Goal: Task Accomplishment & Management: Manage account settings

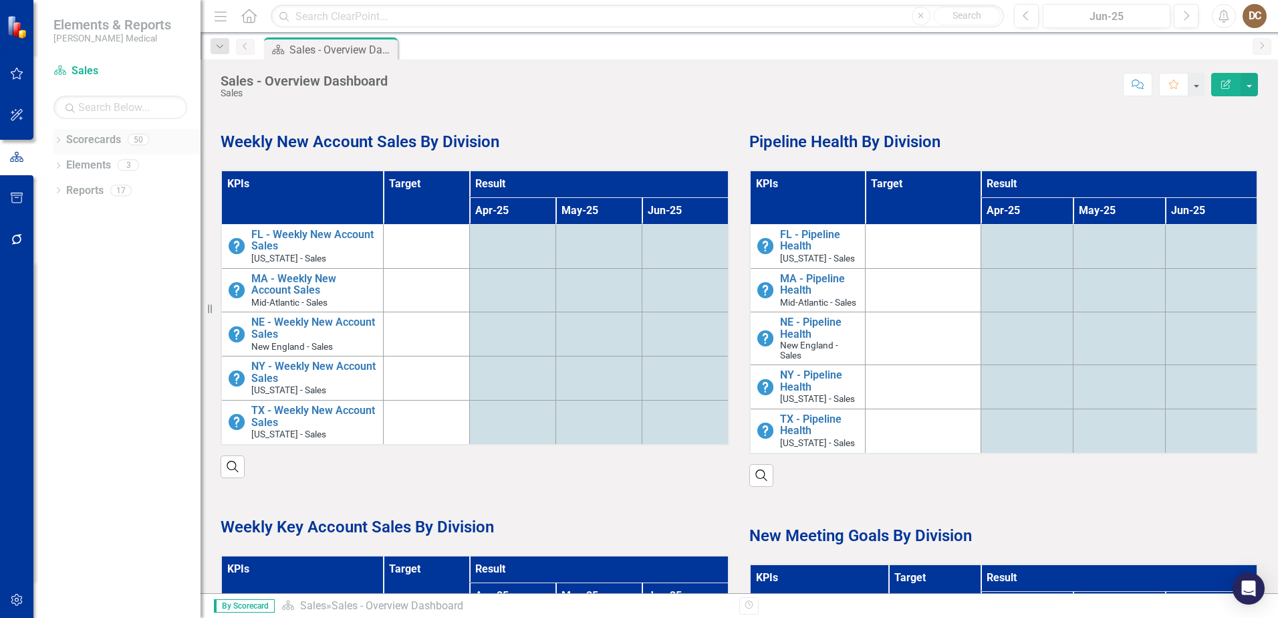
click at [62, 140] on icon "Dropdown" at bounding box center [57, 141] width 9 height 7
click at [120, 162] on link "Balanced Scorecard" at bounding box center [137, 165] width 127 height 15
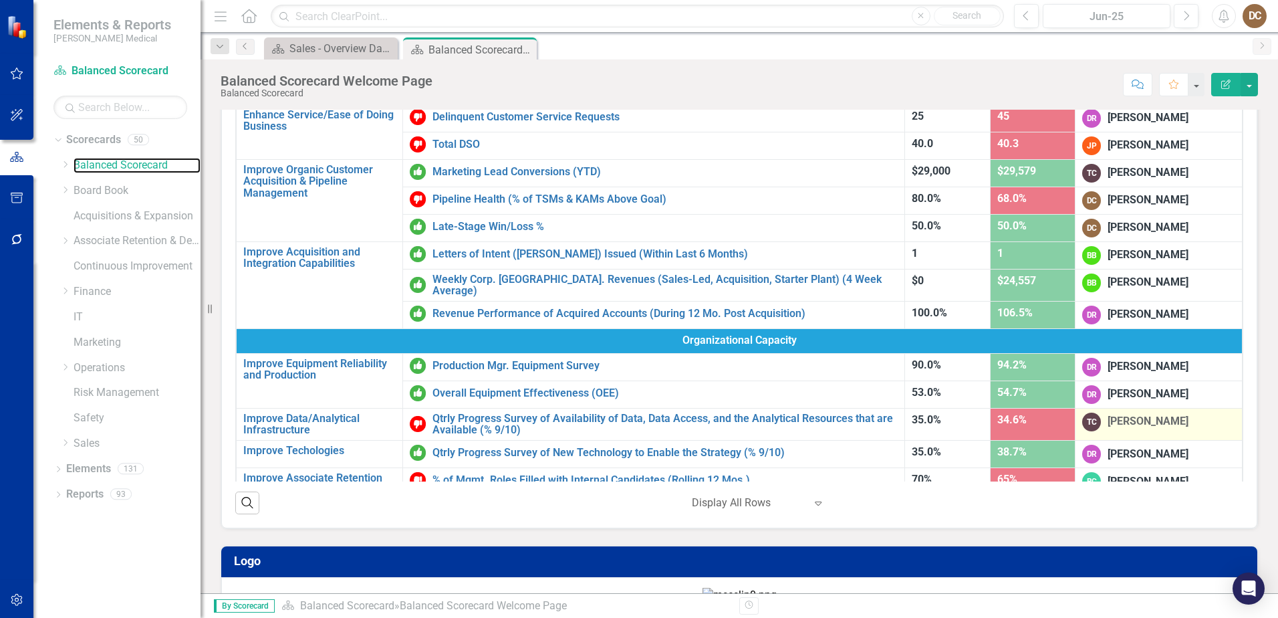
scroll to position [405, 0]
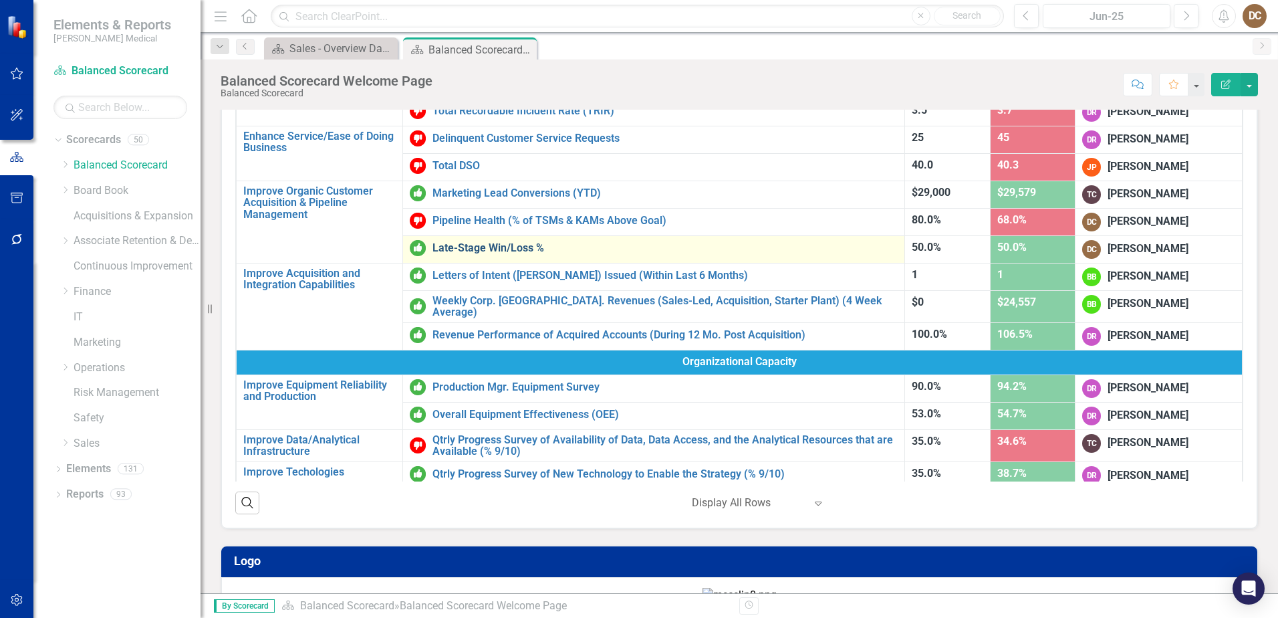
click at [503, 245] on link "Late-Stage Win/Loss %" at bounding box center [665, 248] width 465 height 12
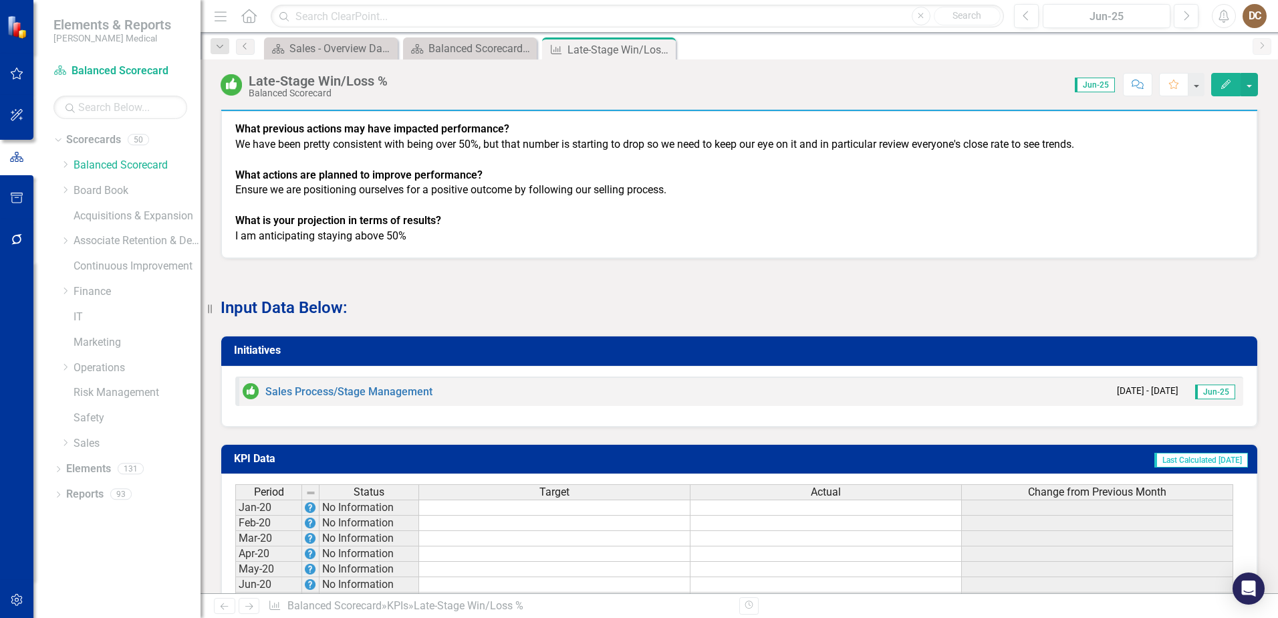
scroll to position [669, 0]
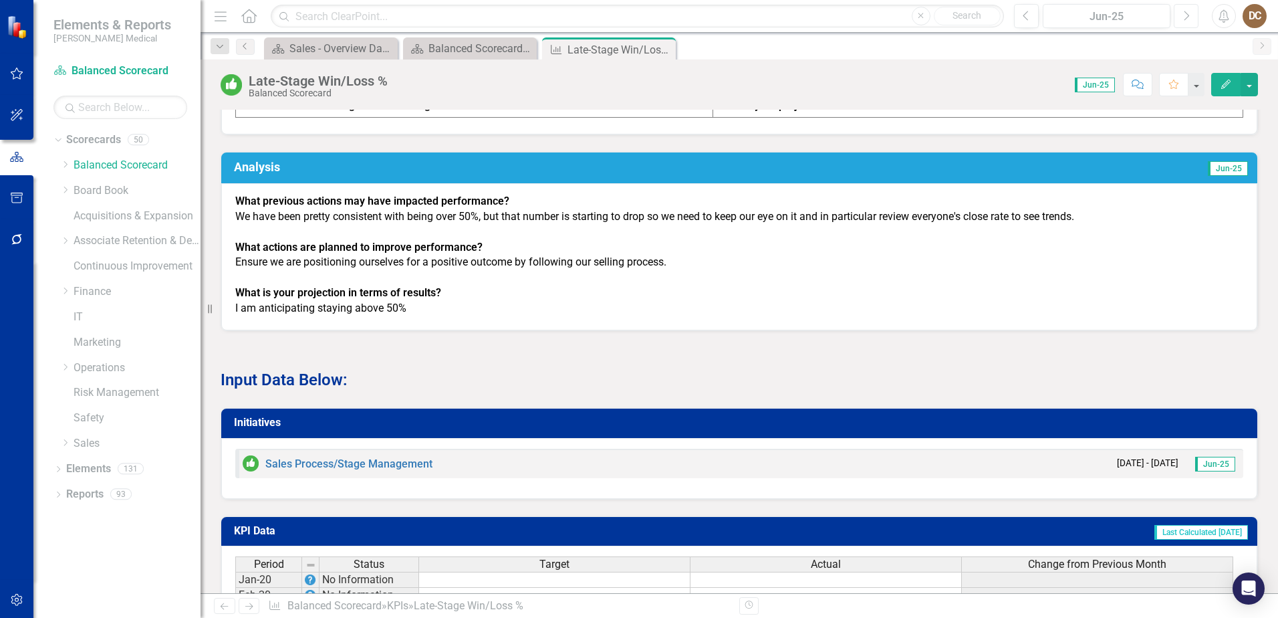
click at [1182, 18] on button "Next" at bounding box center [1186, 16] width 25 height 24
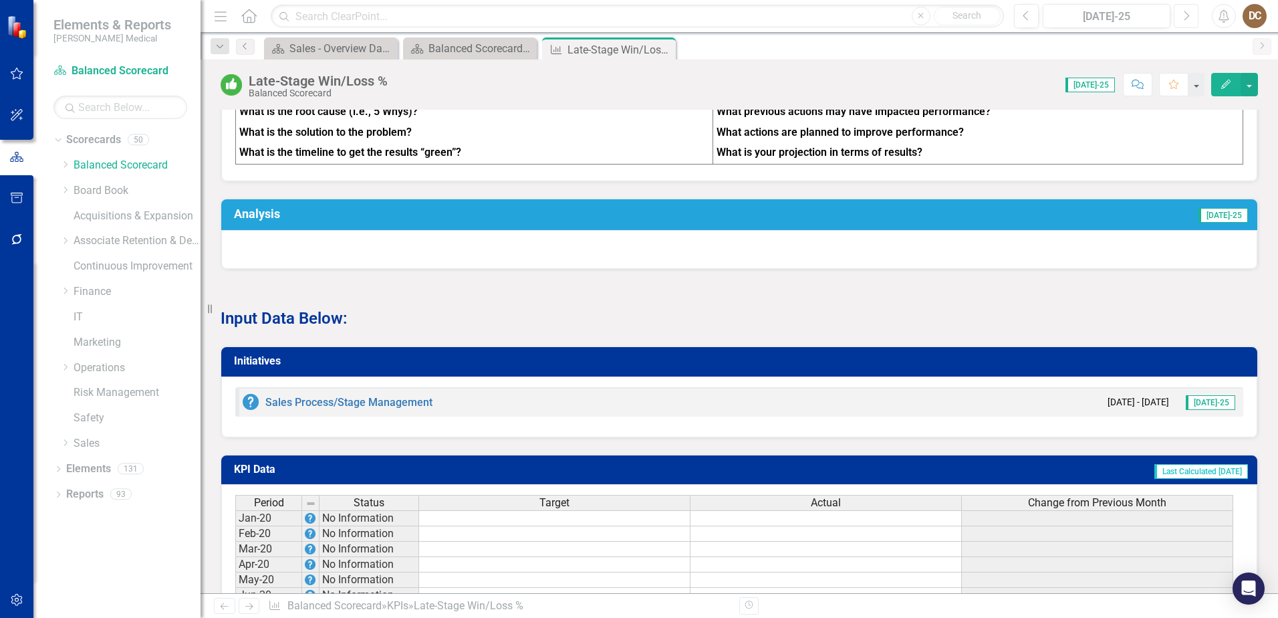
scroll to position [669, 0]
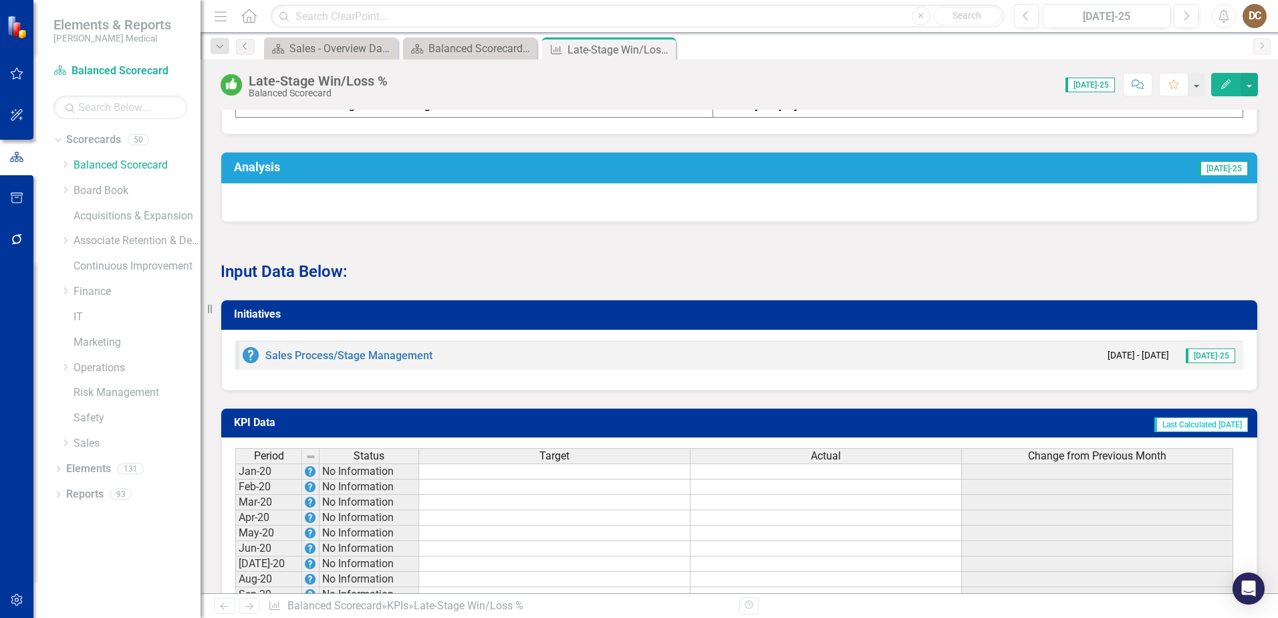
click at [641, 209] on div at bounding box center [739, 202] width 1036 height 39
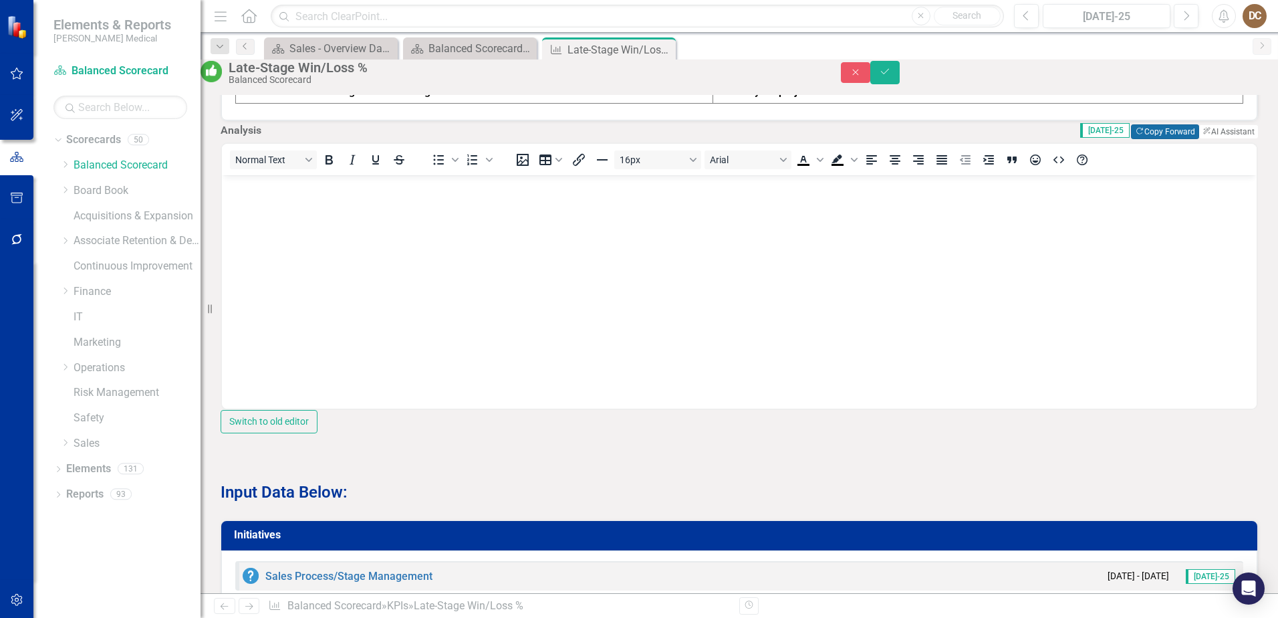
scroll to position [0, 0]
click at [1138, 139] on button "Copy Forward Copy Forward" at bounding box center [1165, 131] width 68 height 15
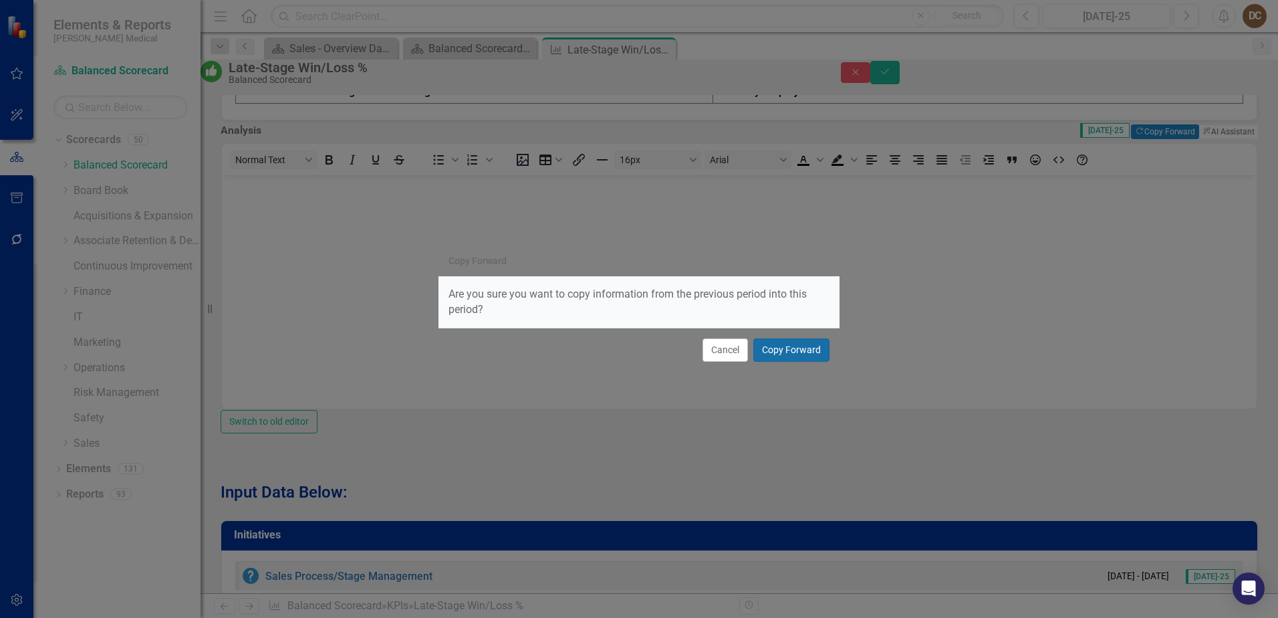
click at [812, 352] on button "Copy Forward" at bounding box center [791, 349] width 76 height 23
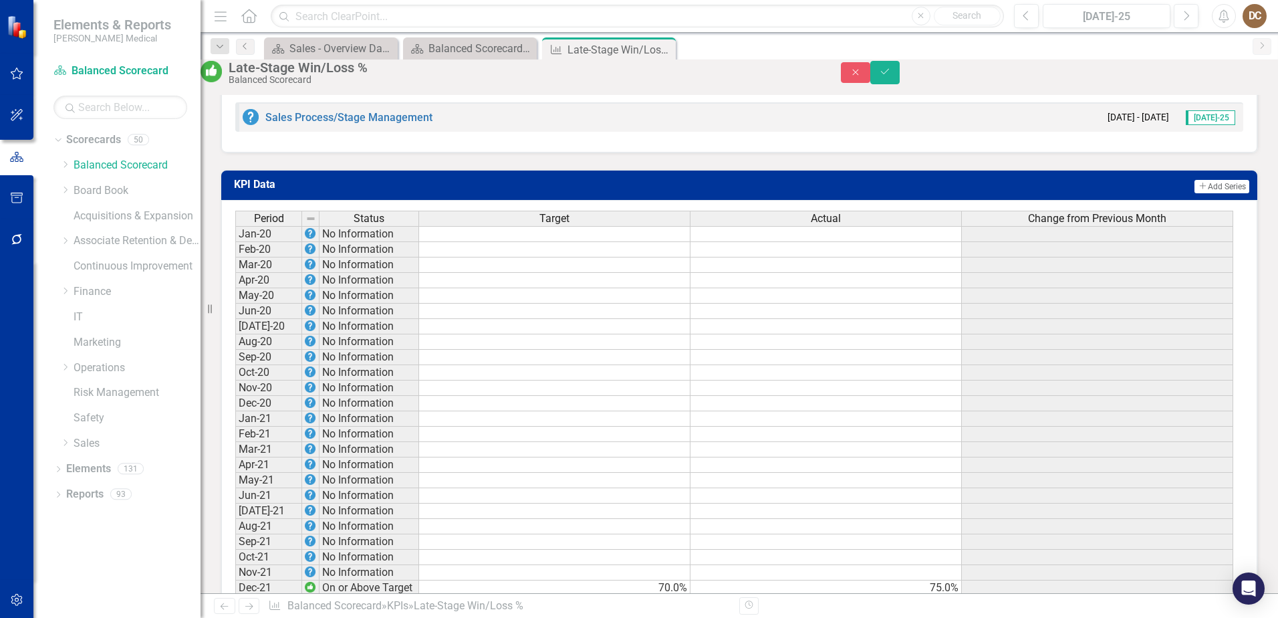
scroll to position [1136, 0]
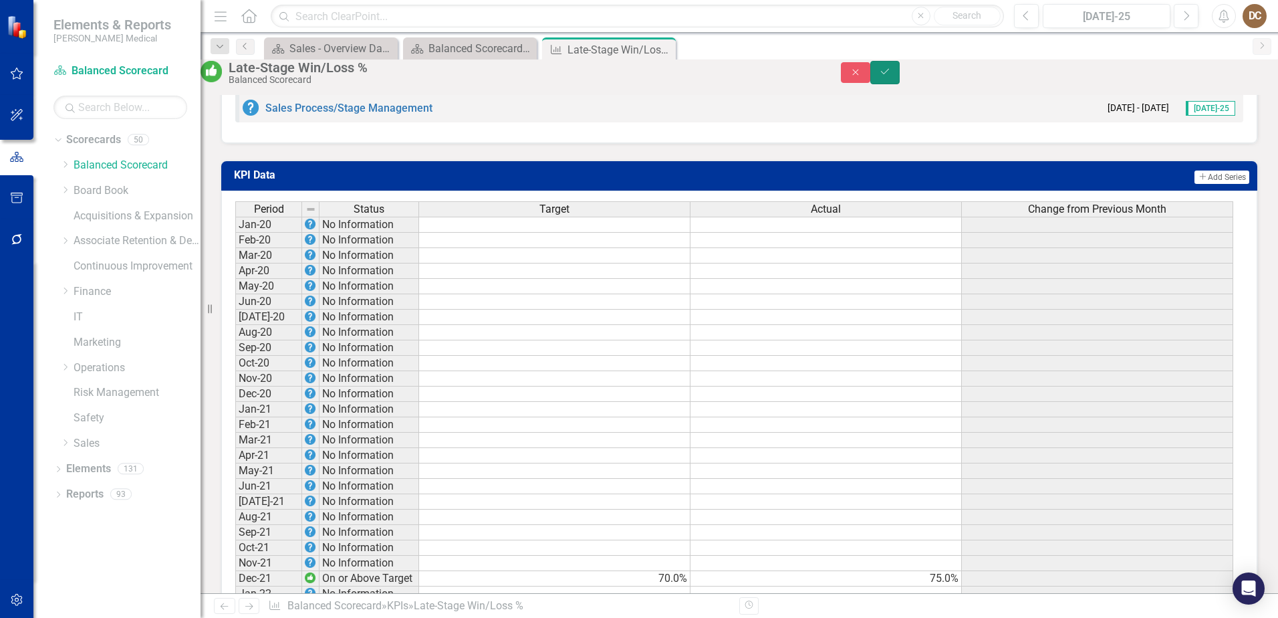
click at [891, 76] on icon "Save" at bounding box center [885, 71] width 12 height 9
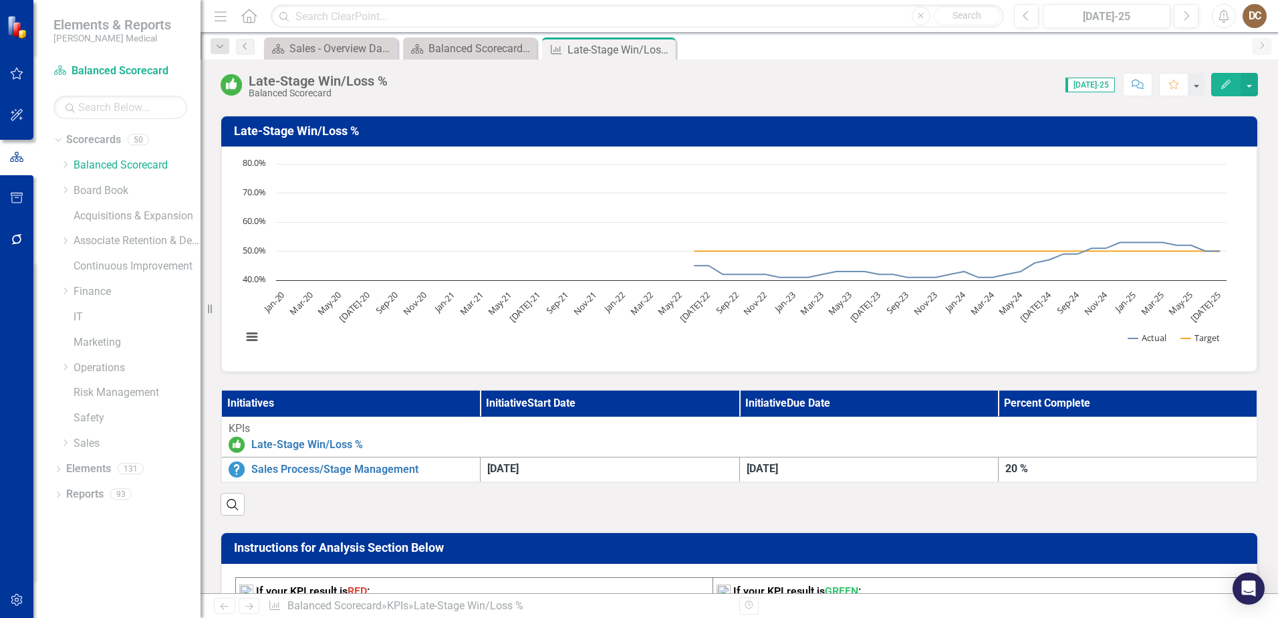
scroll to position [267, 0]
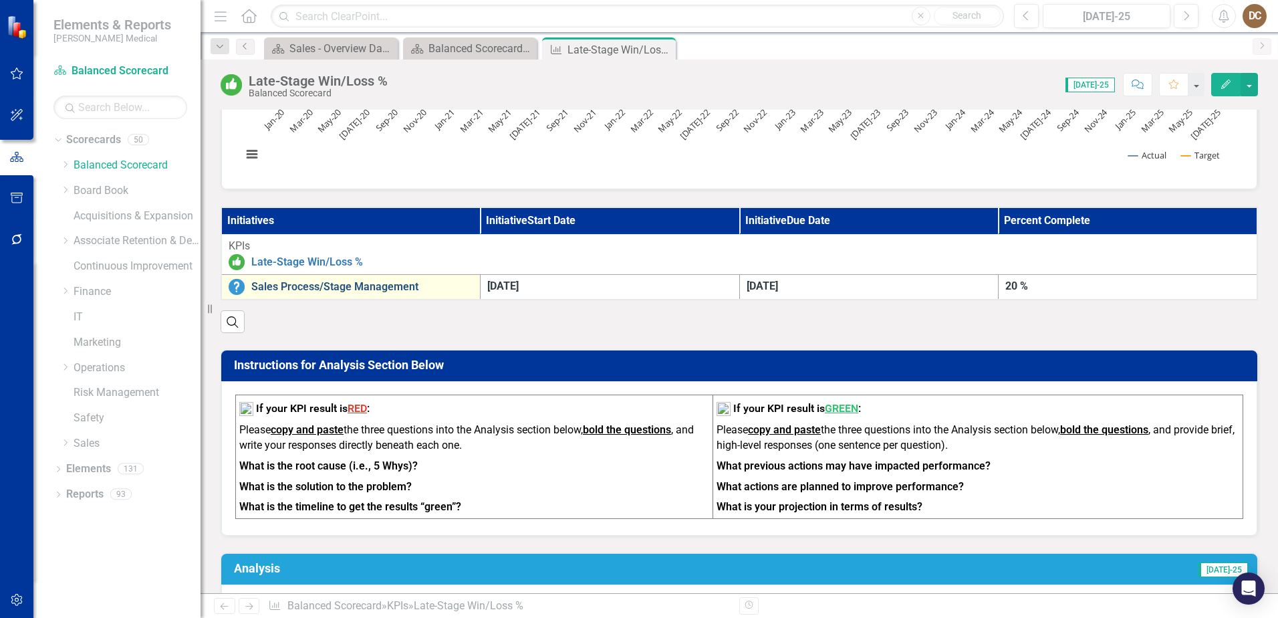
click at [376, 283] on link "Sales Process/Stage Management" at bounding box center [362, 287] width 222 height 12
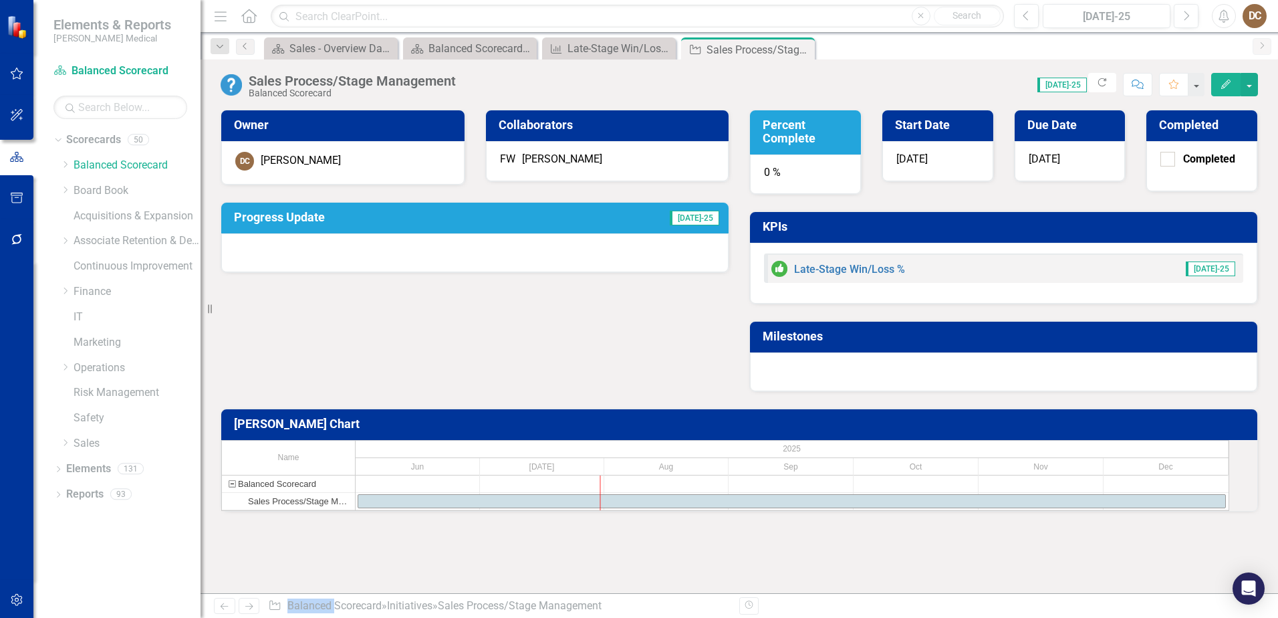
drag, startPoint x: 376, startPoint y: 283, endPoint x: 491, endPoint y: 257, distance: 117.9
click at [491, 257] on div at bounding box center [474, 252] width 507 height 39
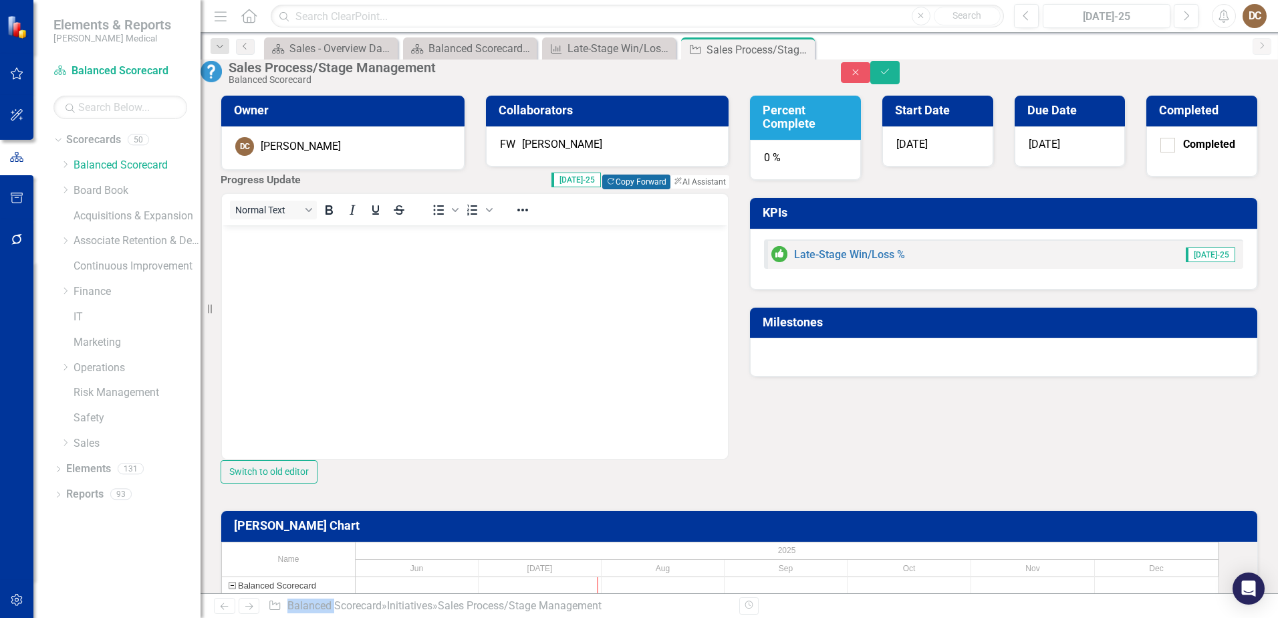
drag, startPoint x: 491, startPoint y: 257, endPoint x: 628, endPoint y: 225, distance: 140.9
click at [628, 189] on button "Copy Forward Copy Forward" at bounding box center [636, 181] width 68 height 15
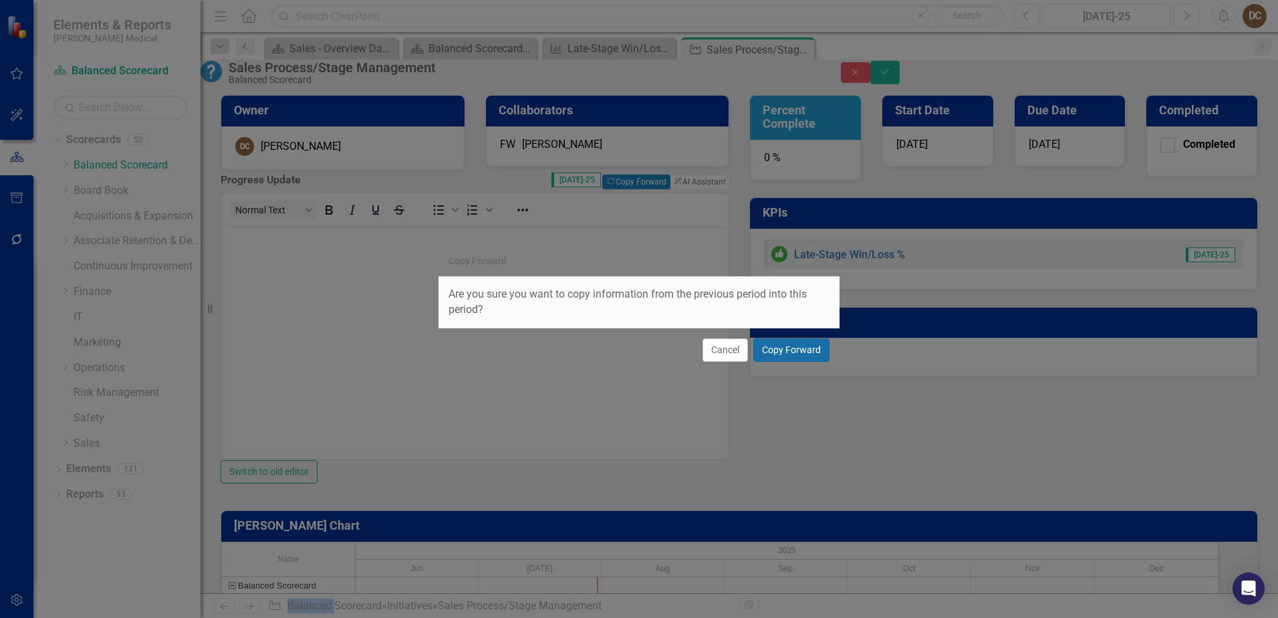
click at [788, 348] on button "Copy Forward" at bounding box center [791, 349] width 76 height 23
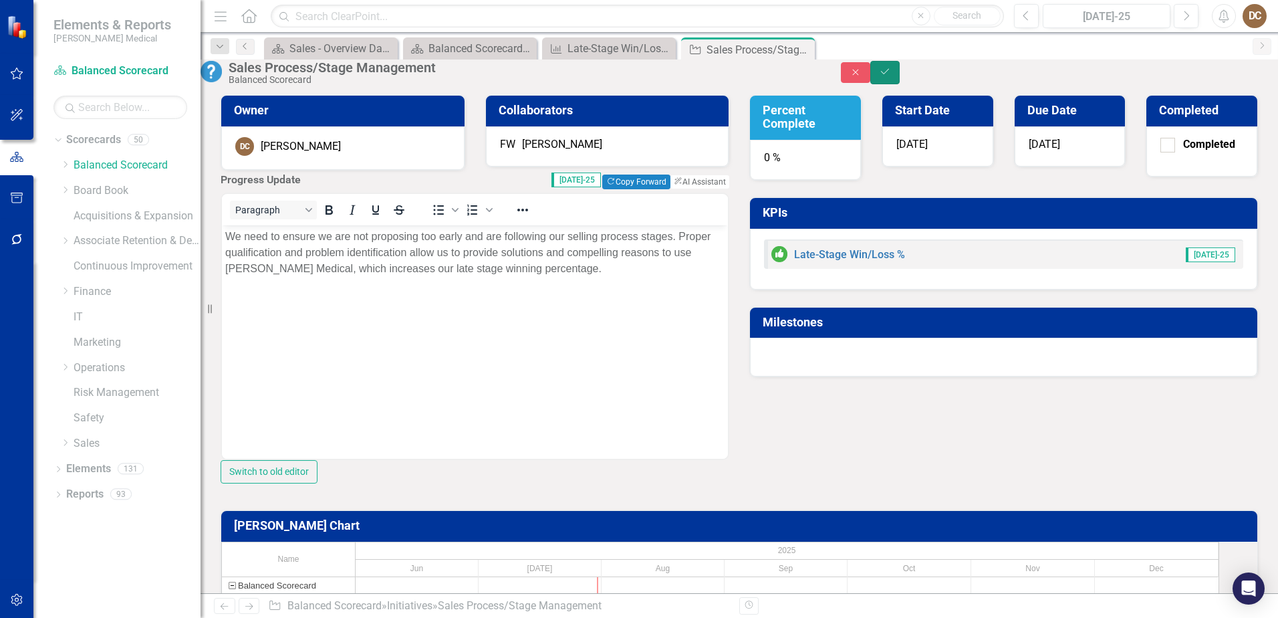
click at [891, 76] on icon "Save" at bounding box center [885, 71] width 12 height 9
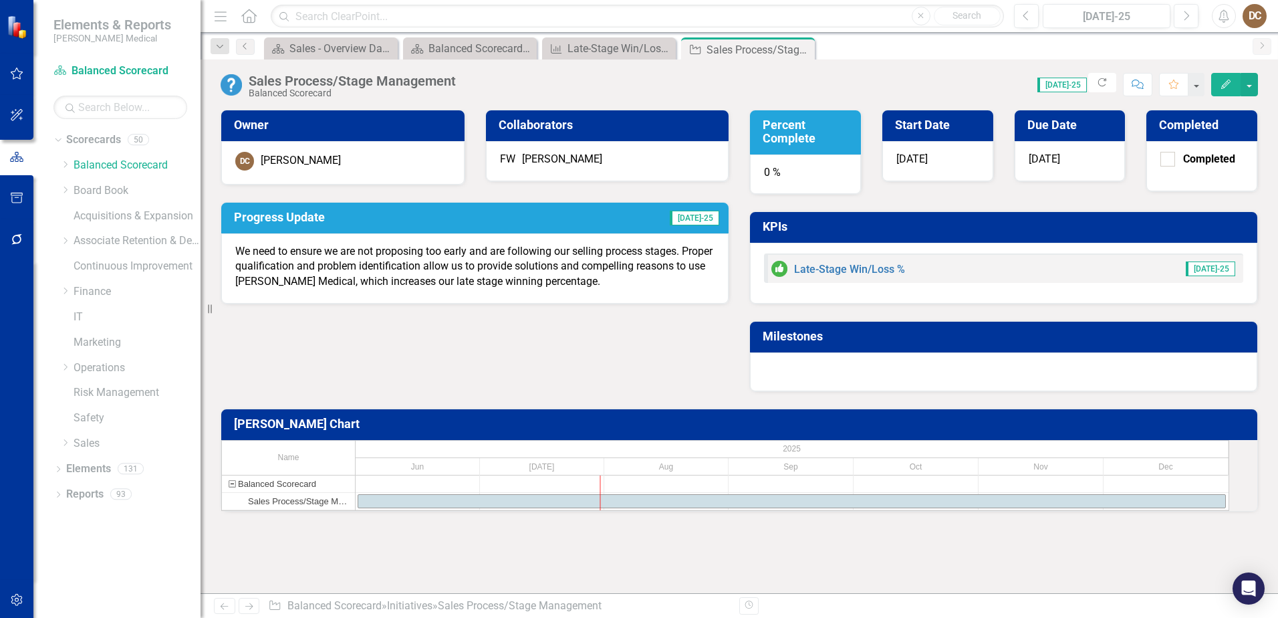
click at [816, 176] on div "0 %" at bounding box center [805, 174] width 111 height 40
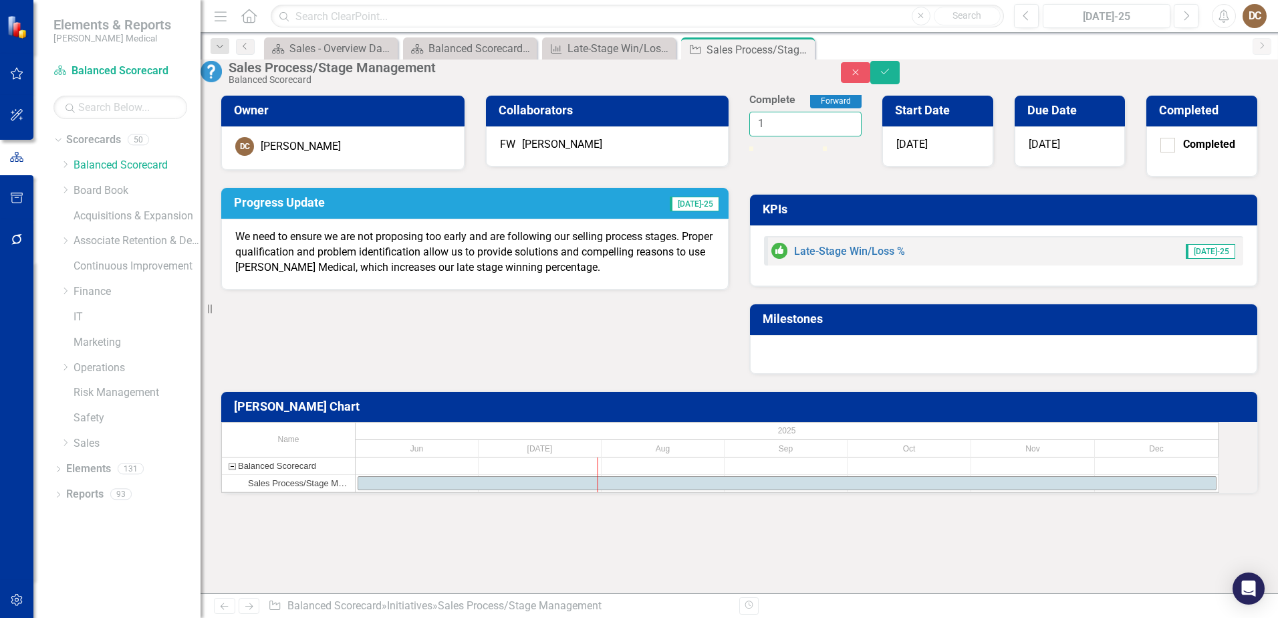
click at [829, 136] on input "1" at bounding box center [805, 124] width 112 height 25
click at [829, 136] on input "2" at bounding box center [805, 124] width 112 height 25
click at [829, 136] on input "3" at bounding box center [805, 124] width 112 height 25
click at [829, 136] on input "4" at bounding box center [805, 124] width 112 height 25
click at [829, 136] on input "5" at bounding box center [805, 124] width 112 height 25
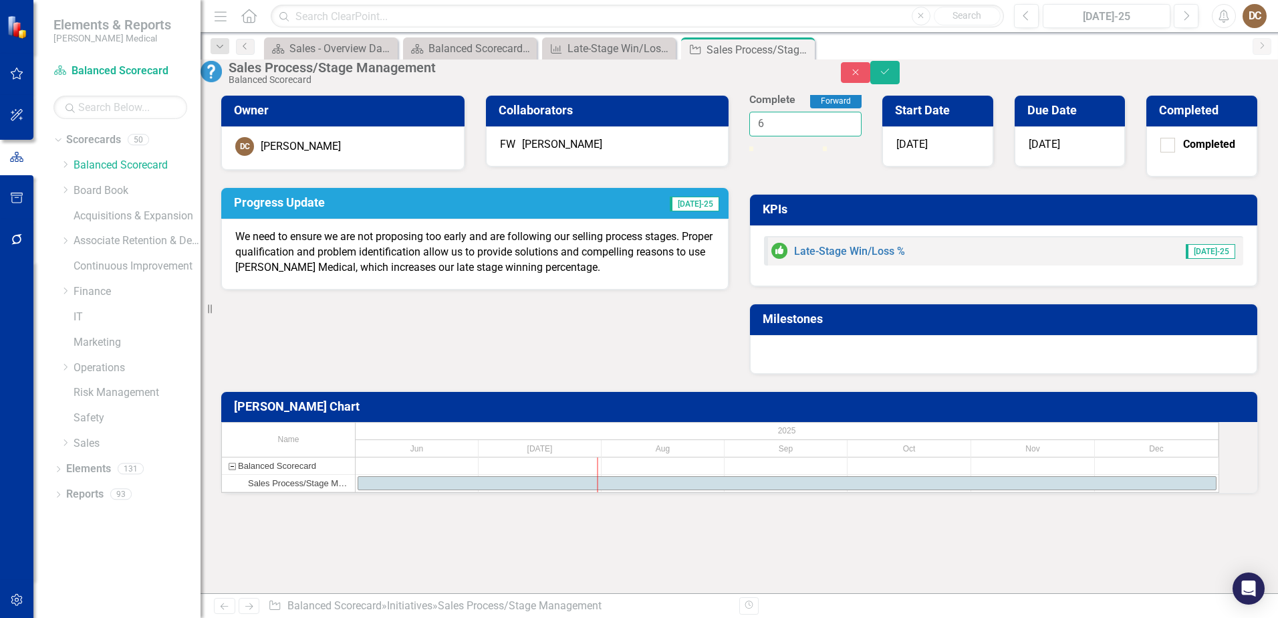
click at [829, 136] on input "6" at bounding box center [805, 124] width 112 height 25
click at [829, 136] on input "7" at bounding box center [805, 124] width 112 height 25
click at [829, 136] on input "8" at bounding box center [805, 124] width 112 height 25
click at [829, 136] on input "9" at bounding box center [805, 124] width 112 height 25
click at [829, 136] on input "10" at bounding box center [805, 124] width 112 height 25
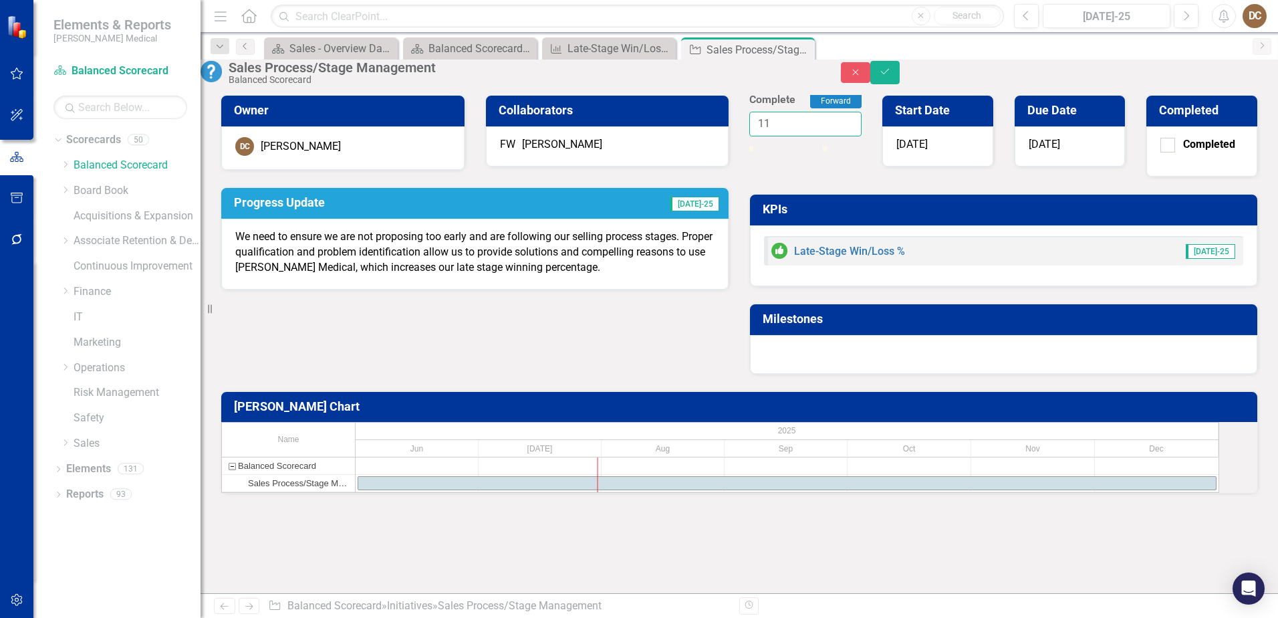
click at [829, 136] on input "11" at bounding box center [805, 124] width 112 height 25
click at [829, 136] on input "12" at bounding box center [805, 124] width 112 height 25
click at [829, 136] on input "13" at bounding box center [805, 124] width 112 height 25
click at [829, 136] on input "14" at bounding box center [805, 124] width 112 height 25
click at [829, 136] on input "15" at bounding box center [805, 124] width 112 height 25
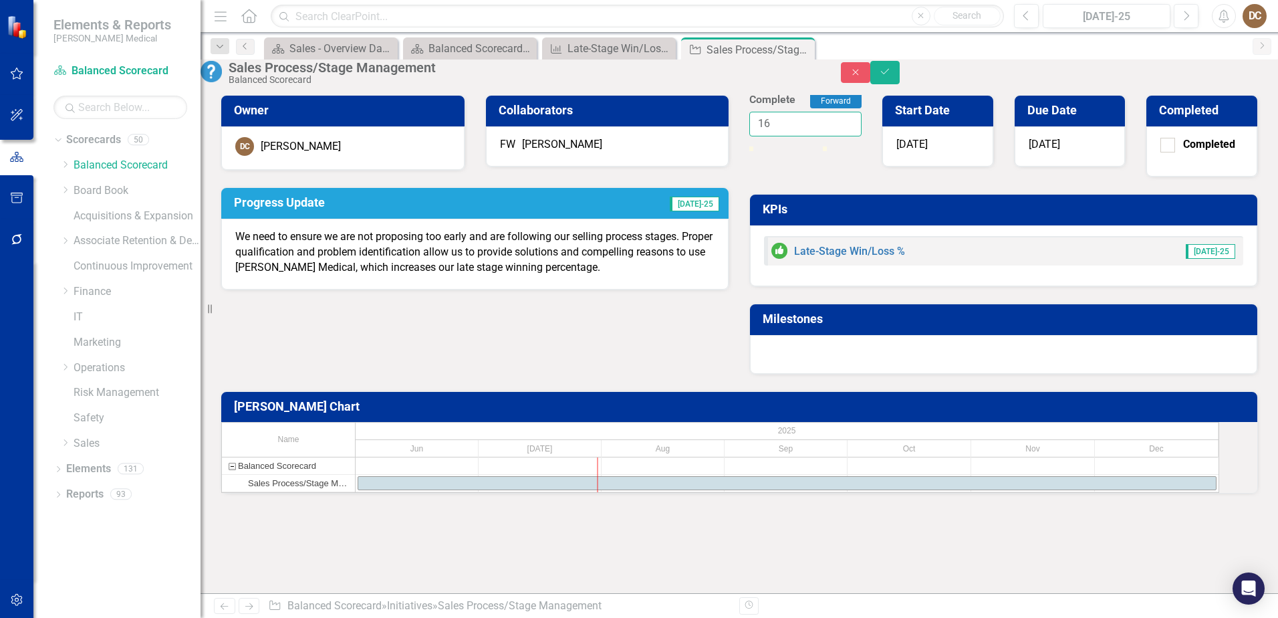
click at [829, 136] on input "16" at bounding box center [805, 124] width 112 height 25
click at [829, 136] on input "17" at bounding box center [805, 124] width 112 height 25
click at [829, 136] on input "18" at bounding box center [805, 124] width 112 height 25
click at [829, 136] on input "19" at bounding box center [805, 124] width 112 height 25
click at [829, 136] on input "20" at bounding box center [805, 124] width 112 height 25
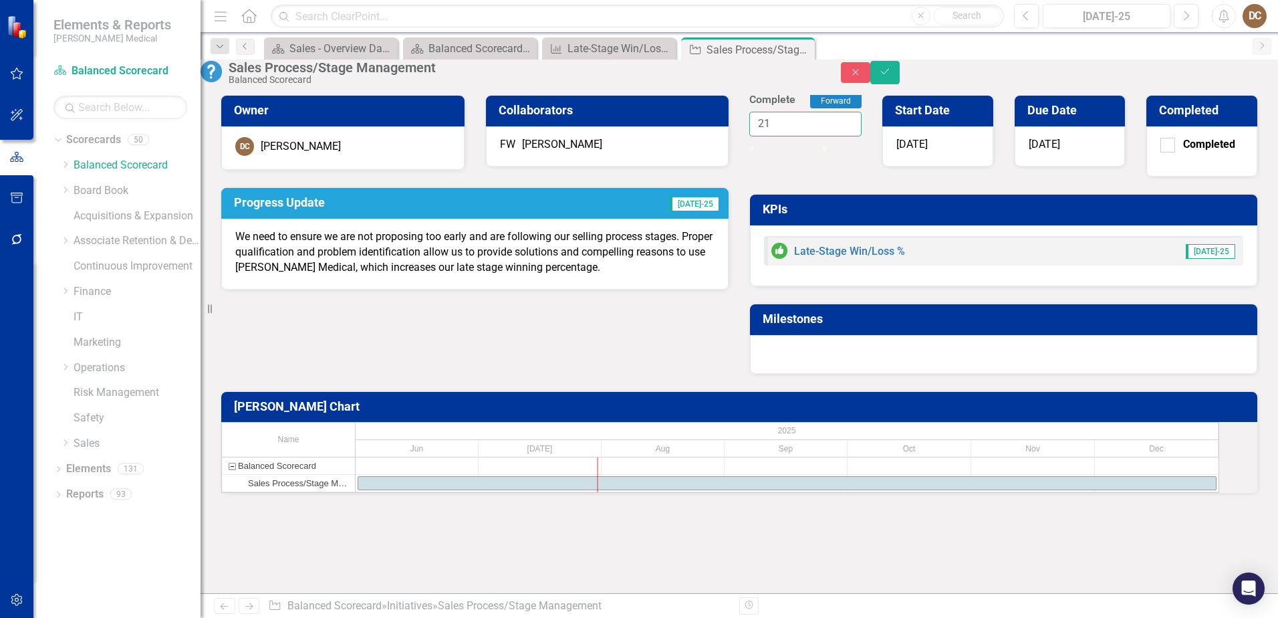
click at [829, 136] on input "21" at bounding box center [805, 124] width 112 height 25
click at [829, 136] on input "22" at bounding box center [805, 124] width 112 height 25
click at [829, 136] on input "23" at bounding box center [805, 124] width 112 height 25
click at [829, 136] on input "24" at bounding box center [805, 124] width 112 height 25
type input "25"
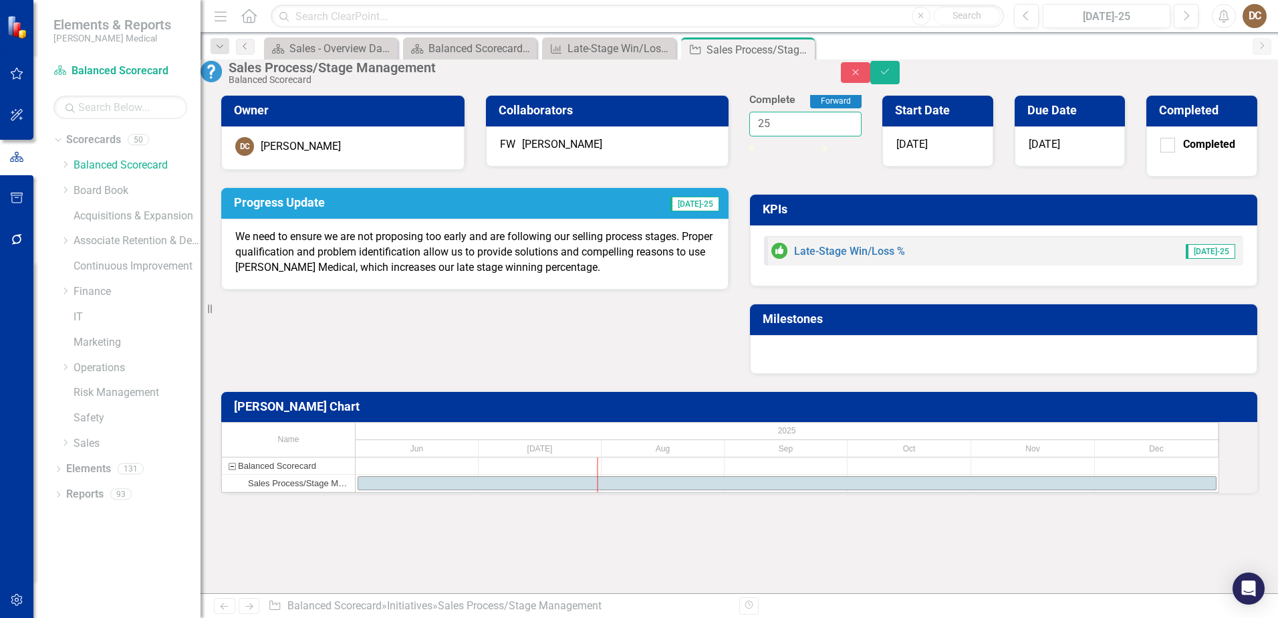
click at [829, 136] on input "25" at bounding box center [805, 124] width 112 height 25
click at [900, 72] on button "Save" at bounding box center [884, 72] width 29 height 23
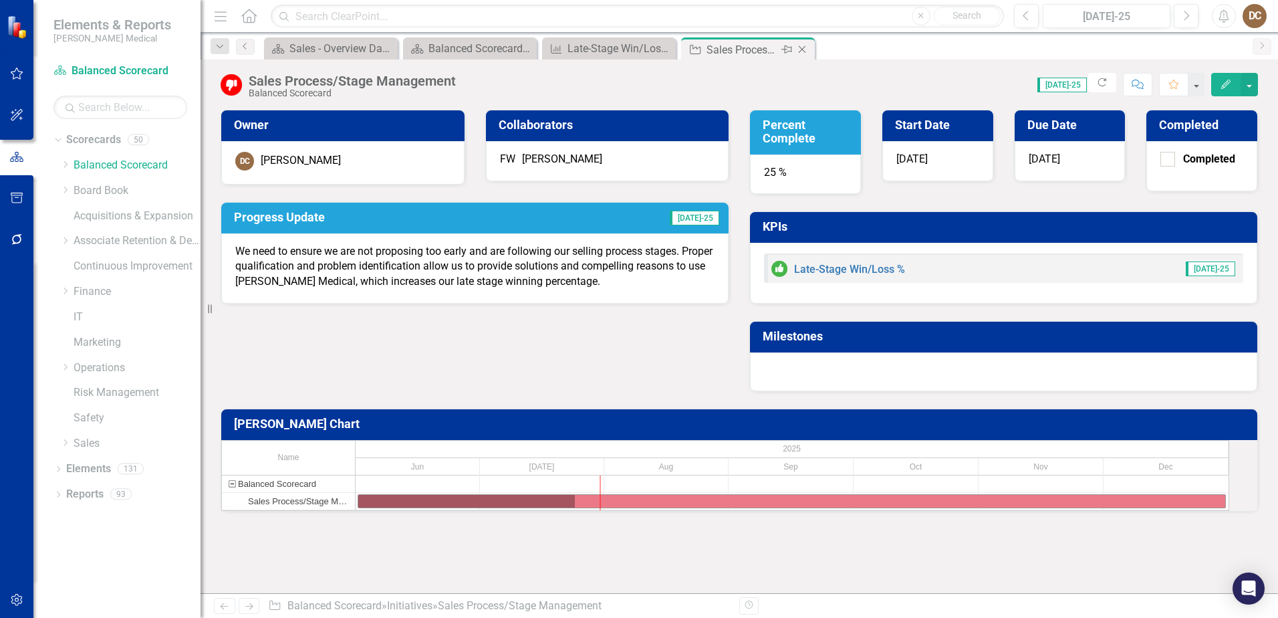
click at [801, 47] on icon "Close" at bounding box center [802, 49] width 13 height 11
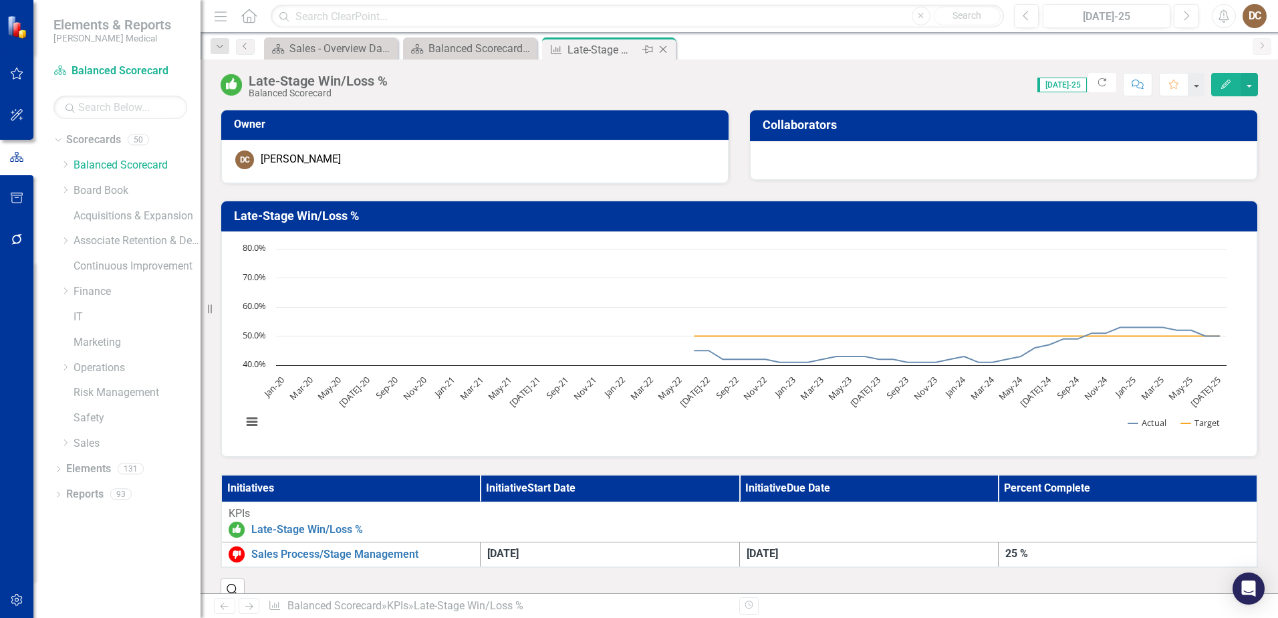
click at [665, 49] on icon "Close" at bounding box center [662, 49] width 13 height 11
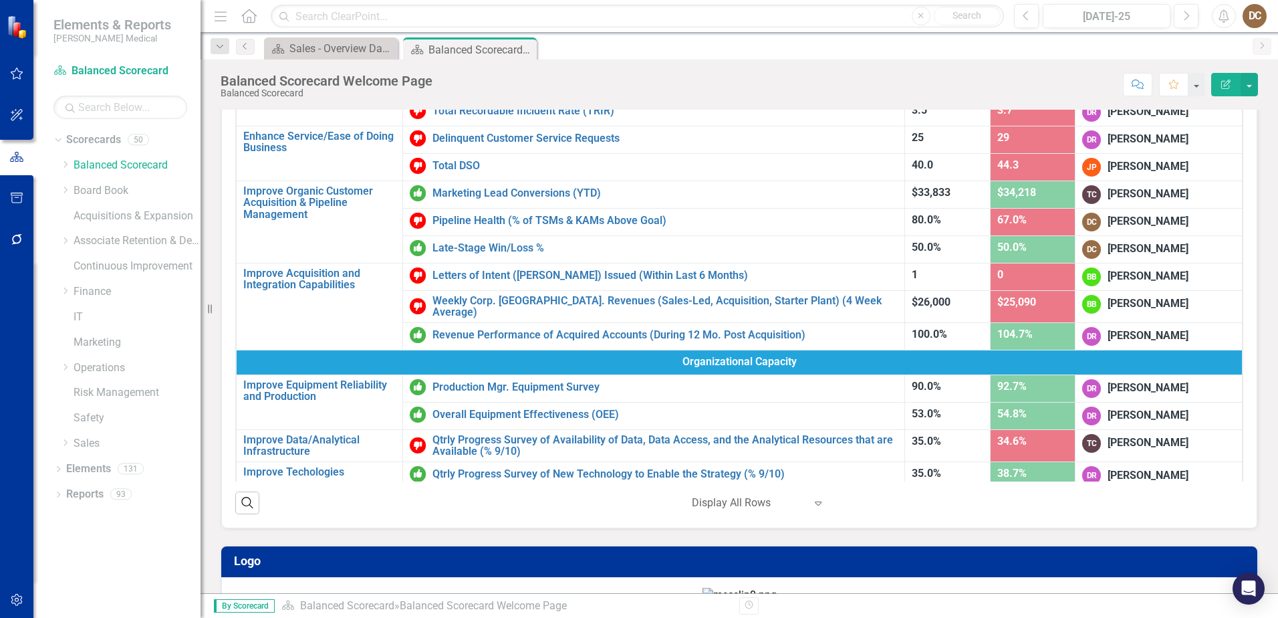
scroll to position [338, 0]
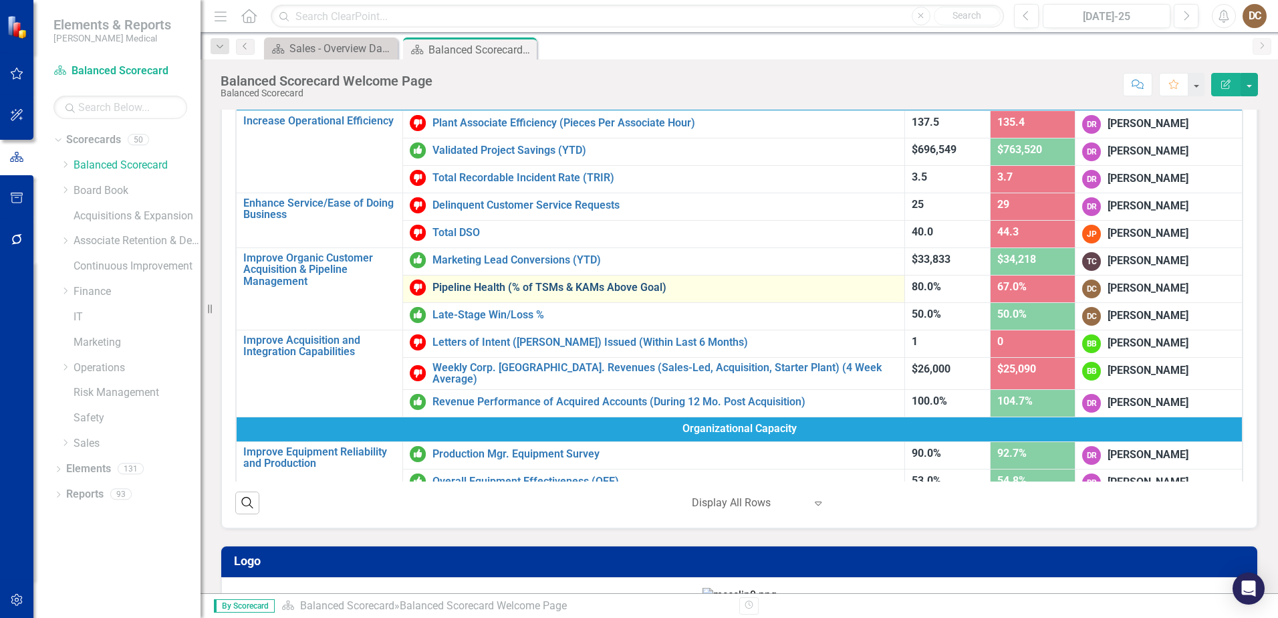
click at [600, 285] on link "Pipeline Health (% of TSMs & KAMs Above Goal)" at bounding box center [665, 287] width 465 height 12
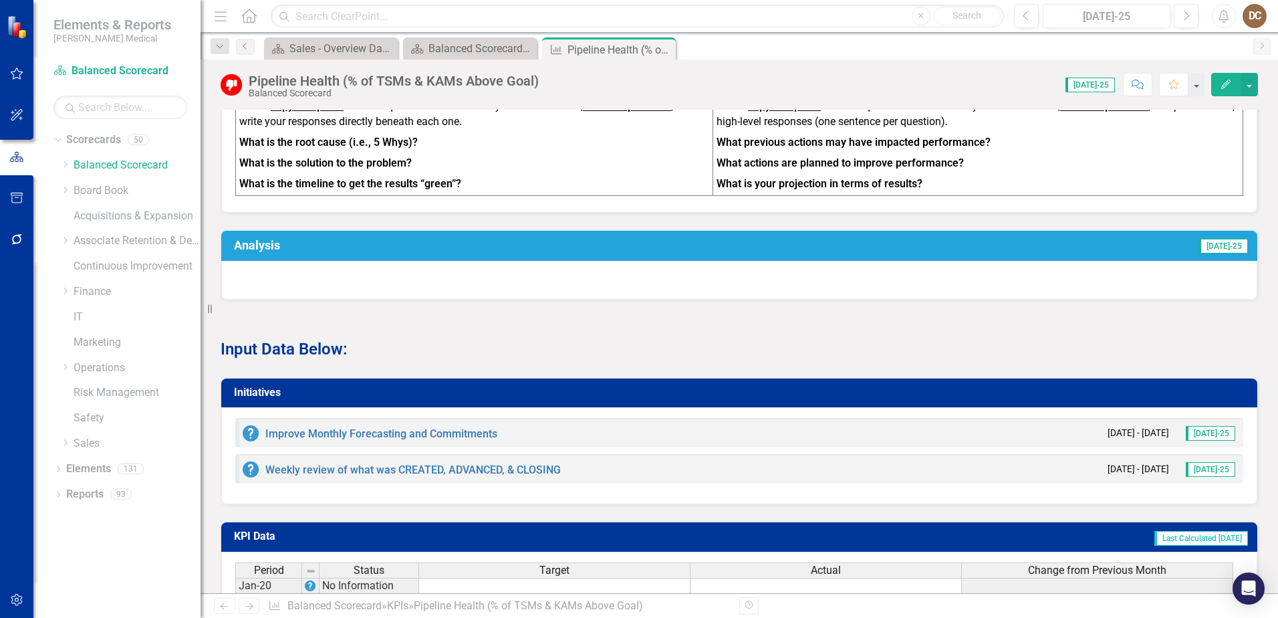
scroll to position [669, 0]
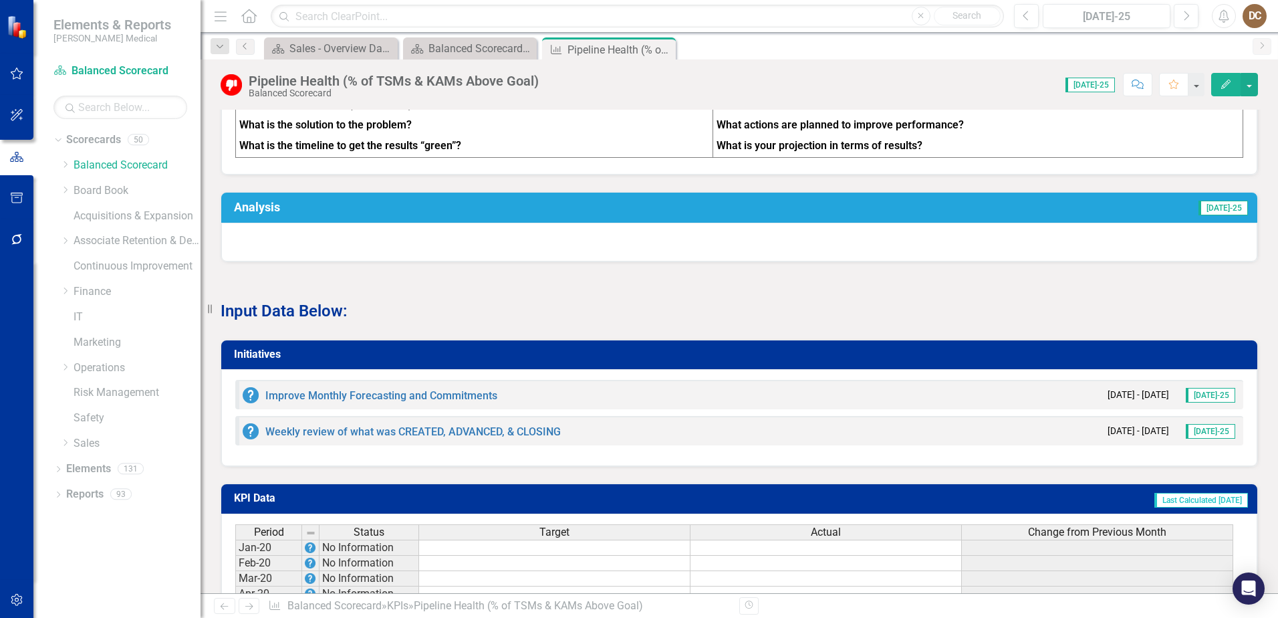
click at [559, 249] on div at bounding box center [739, 242] width 1036 height 39
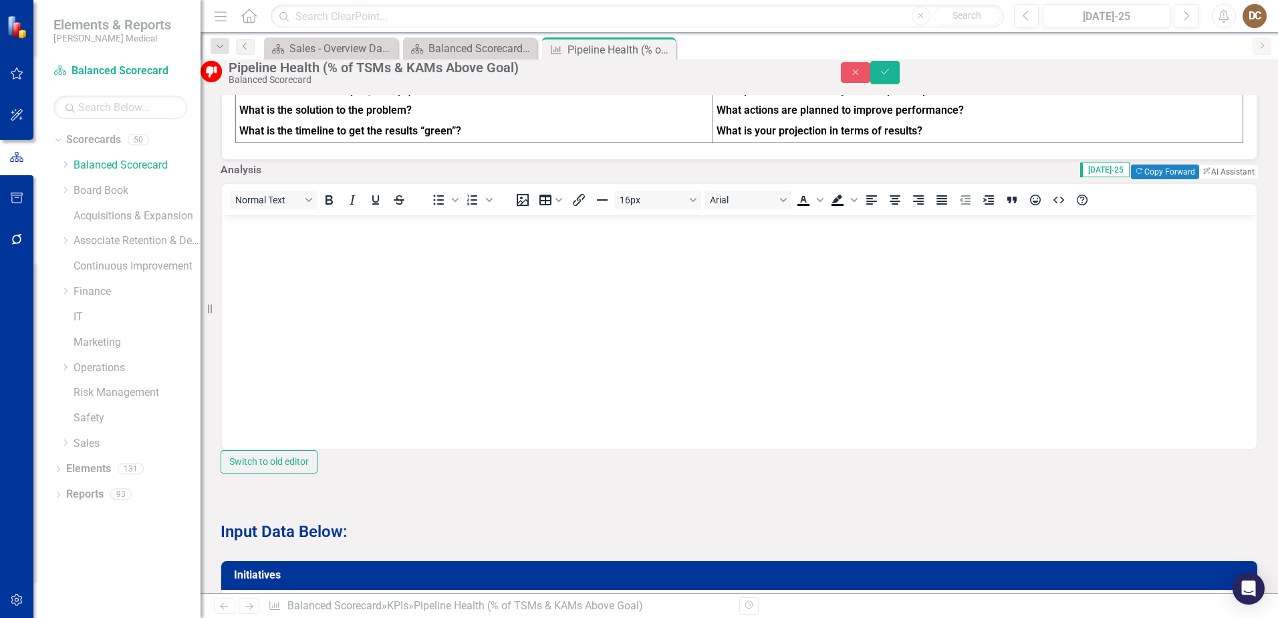
scroll to position [0, 0]
click at [1138, 179] on button "Copy Forward Copy Forward" at bounding box center [1165, 171] width 68 height 15
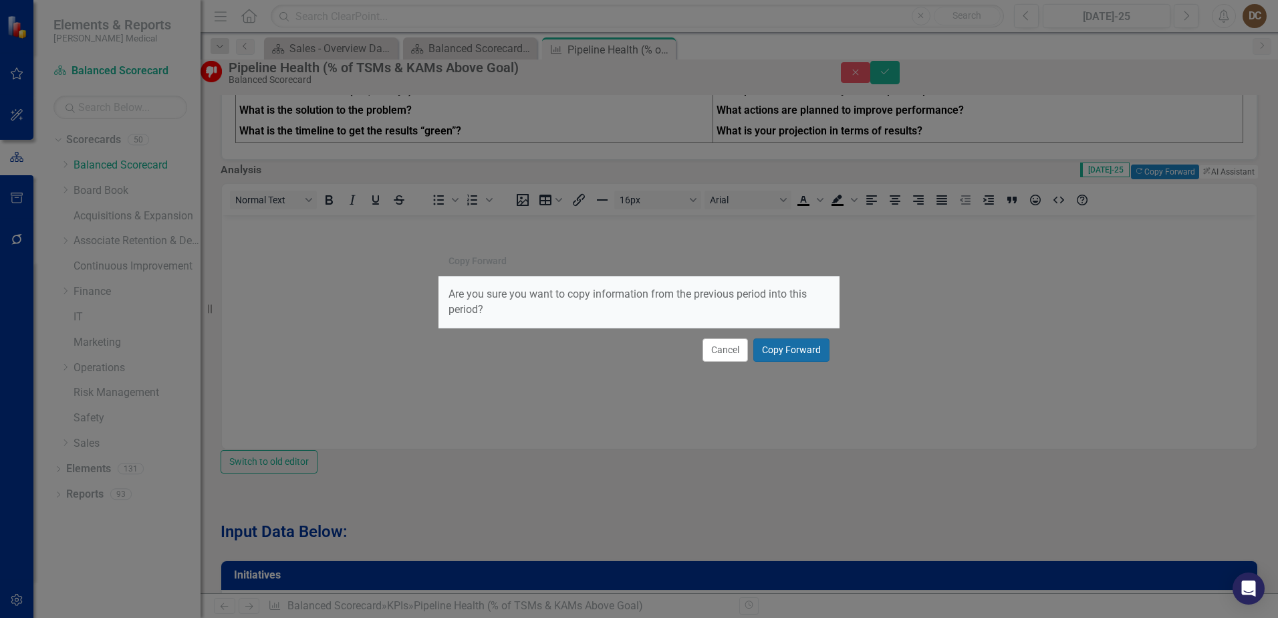
click at [792, 349] on button "Copy Forward" at bounding box center [791, 349] width 76 height 23
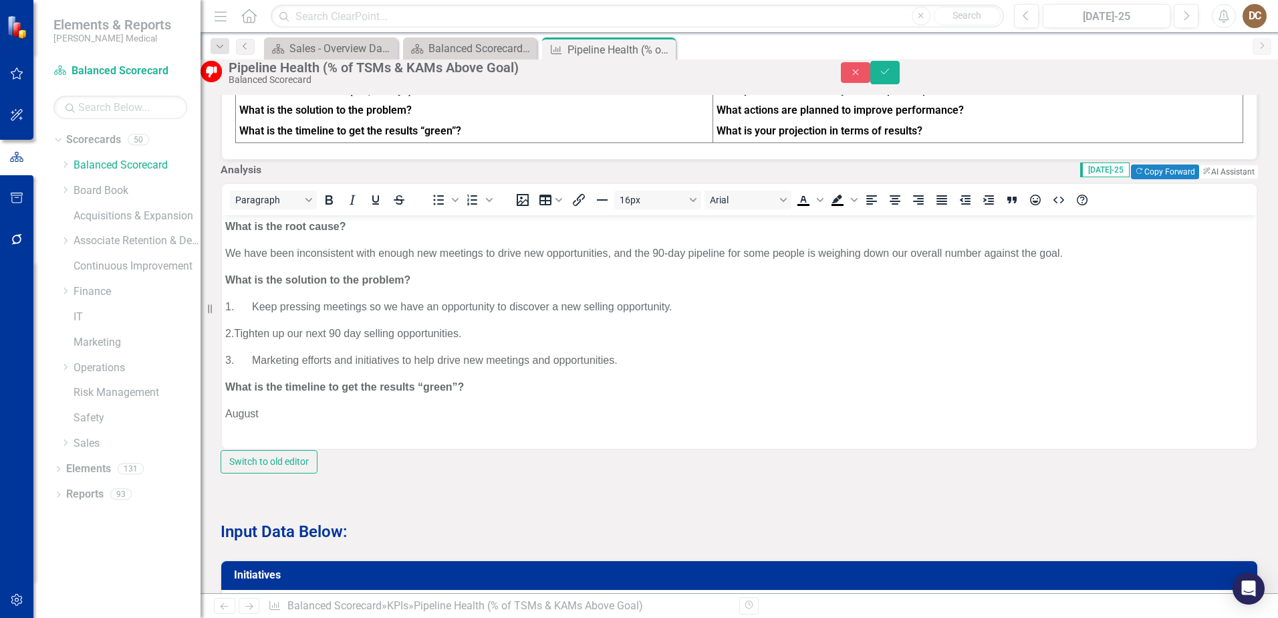
click at [276, 412] on p "August" at bounding box center [739, 413] width 1028 height 16
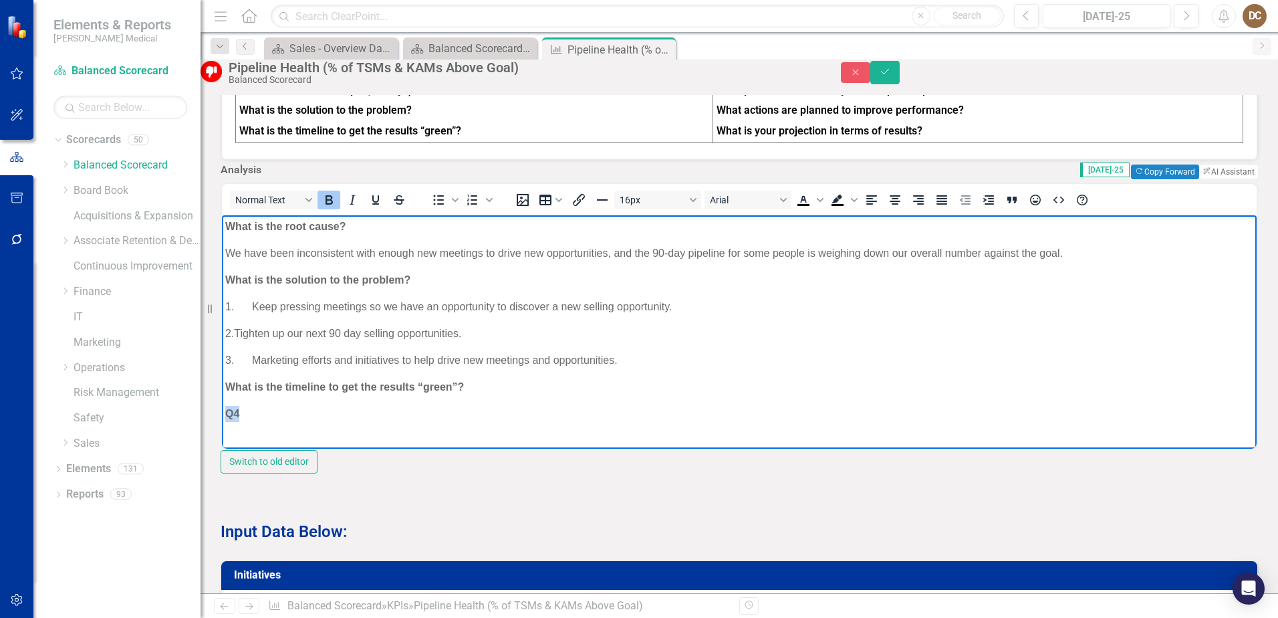
drag, startPoint x: 255, startPoint y: 411, endPoint x: 452, endPoint y: 682, distance: 335.0
click at [222, 412] on html "What is the root cause? We have been inconsistent with enough new meetings to d…" at bounding box center [739, 325] width 1035 height 221
click at [337, 208] on icon "Bold" at bounding box center [329, 200] width 16 height 16
click at [518, 328] on p "2. Tighten up our next 90 day selling opportunities." at bounding box center [739, 333] width 1028 height 16
click at [263, 414] on p "Q4" at bounding box center [739, 413] width 1028 height 16
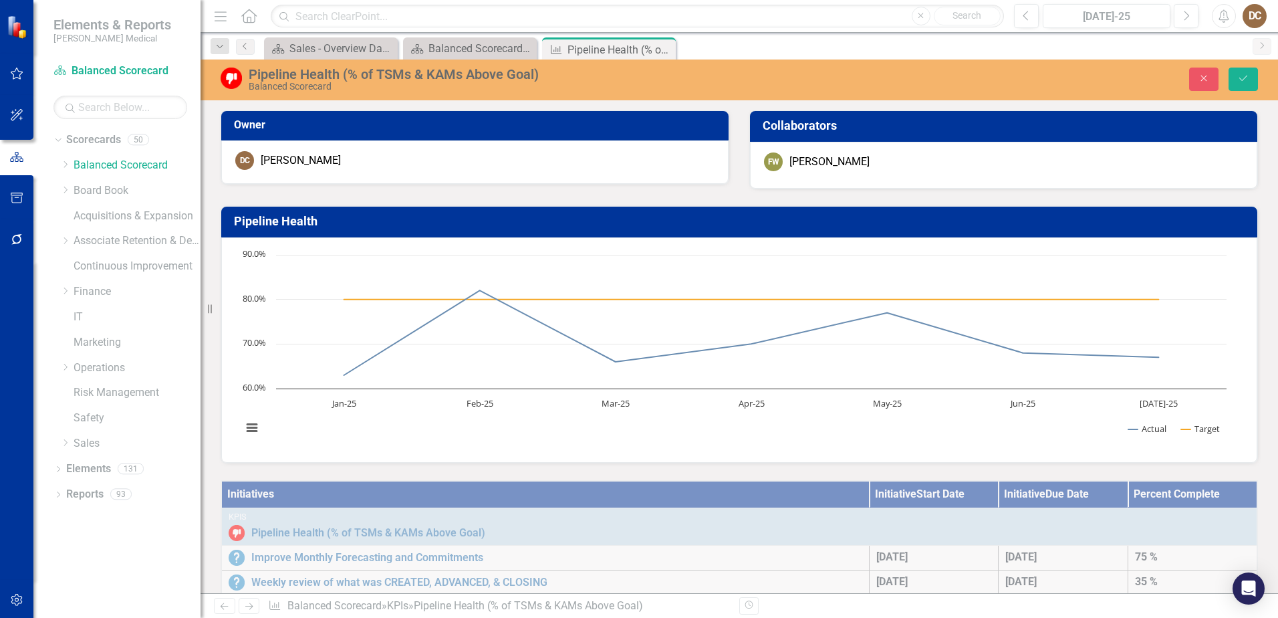
scroll to position [669, 0]
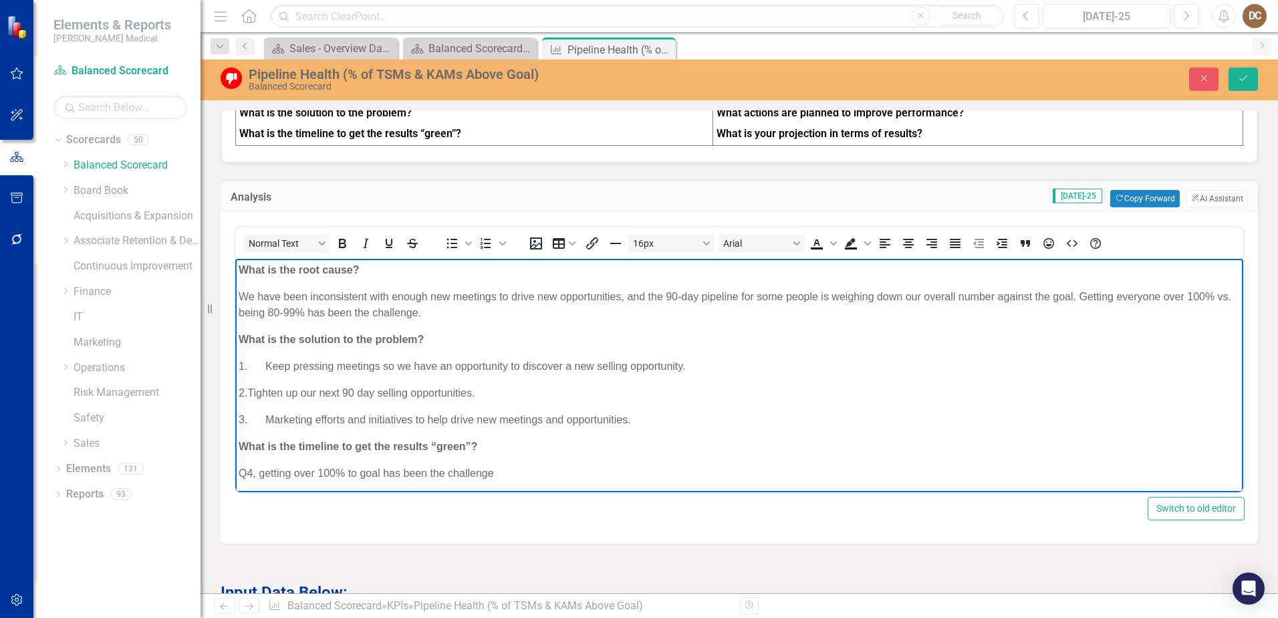
click at [521, 473] on p "Q4, getting over 100% to goal has been the challenge" at bounding box center [739, 473] width 1001 height 16
drag, startPoint x: 516, startPoint y: 474, endPoint x: 251, endPoint y: 480, distance: 265.5
click at [251, 480] on body "What is the root cause? We have been inconsistent with enough new meetings to d…" at bounding box center [739, 373] width 1008 height 237
click at [1243, 85] on button "Save" at bounding box center [1243, 79] width 29 height 23
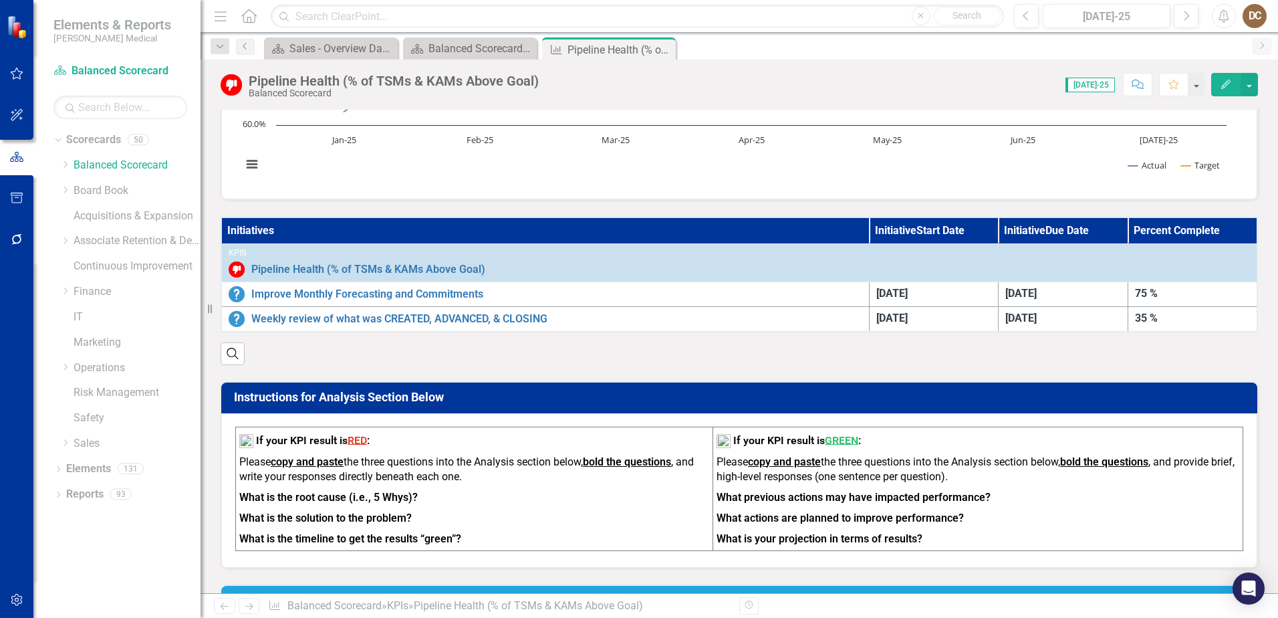
scroll to position [334, 0]
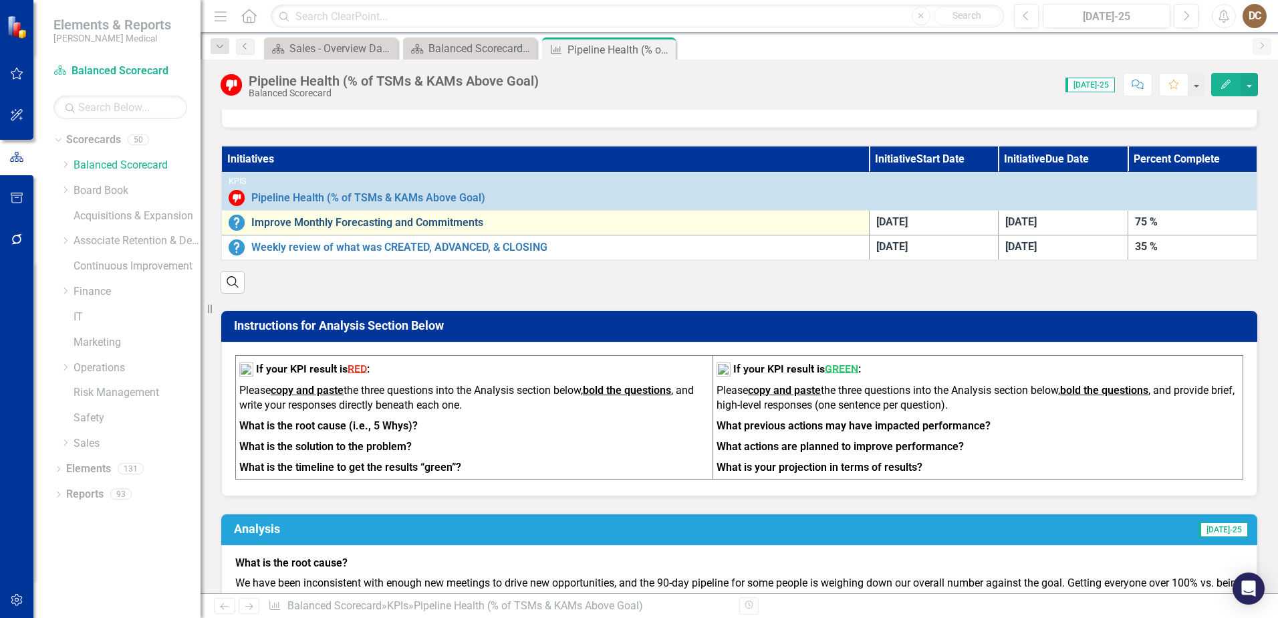
click at [397, 218] on link "Improve Monthly Forecasting and Commitments" at bounding box center [556, 223] width 611 height 12
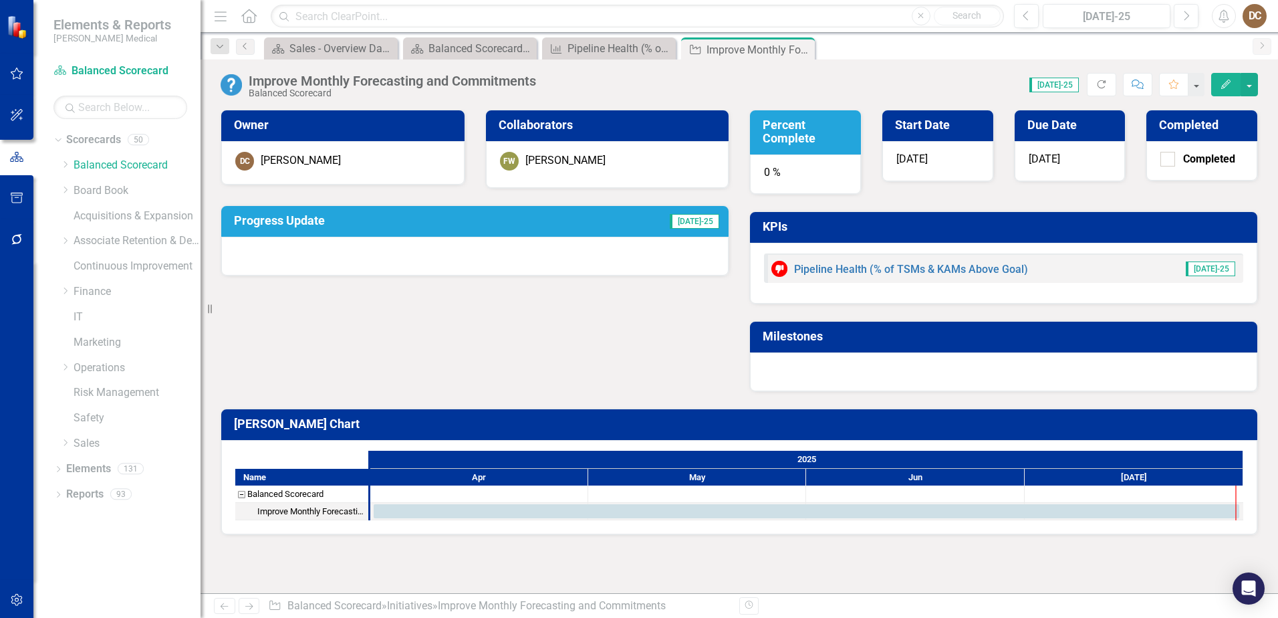
click at [507, 261] on div at bounding box center [474, 256] width 507 height 39
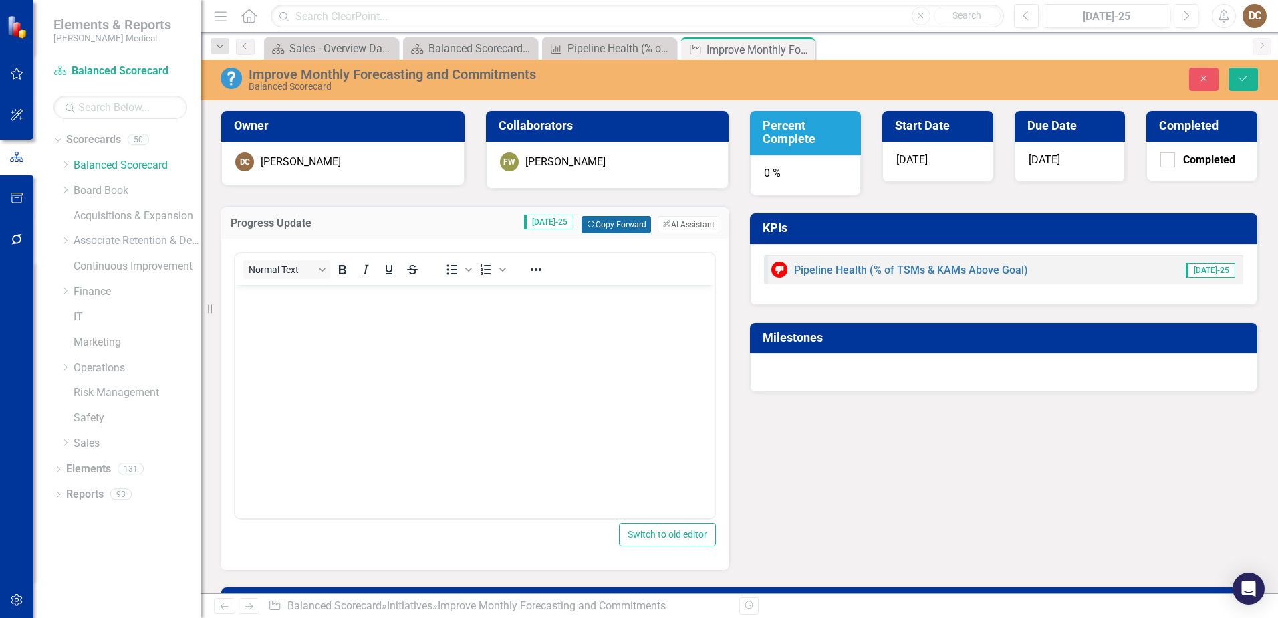
click at [614, 222] on button "Copy Forward Copy Forward" at bounding box center [616, 224] width 69 height 17
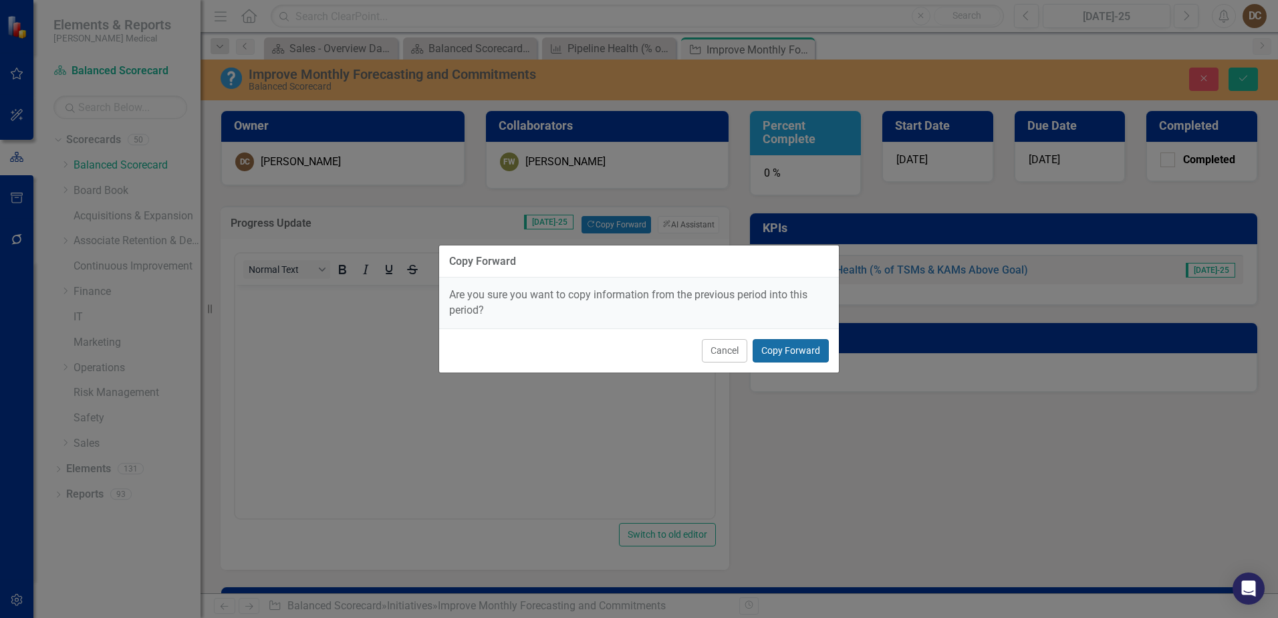
click at [797, 357] on button "Copy Forward" at bounding box center [791, 350] width 76 height 23
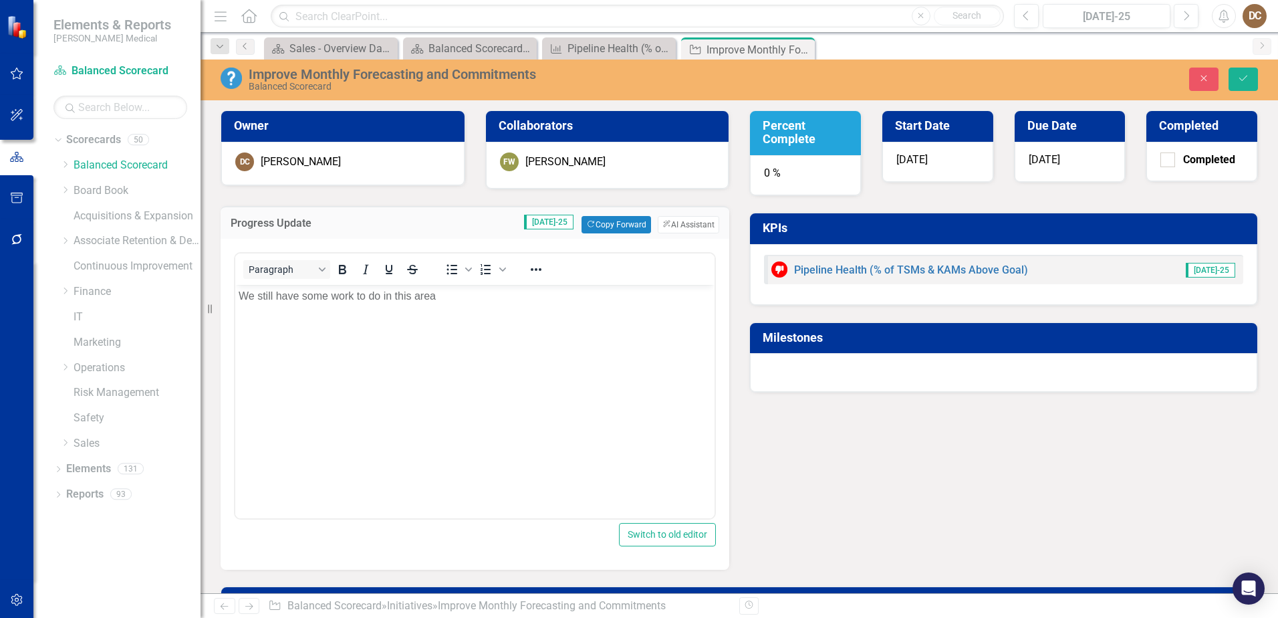
click at [461, 297] on p "We still have some work to do in this area" at bounding box center [475, 296] width 473 height 16
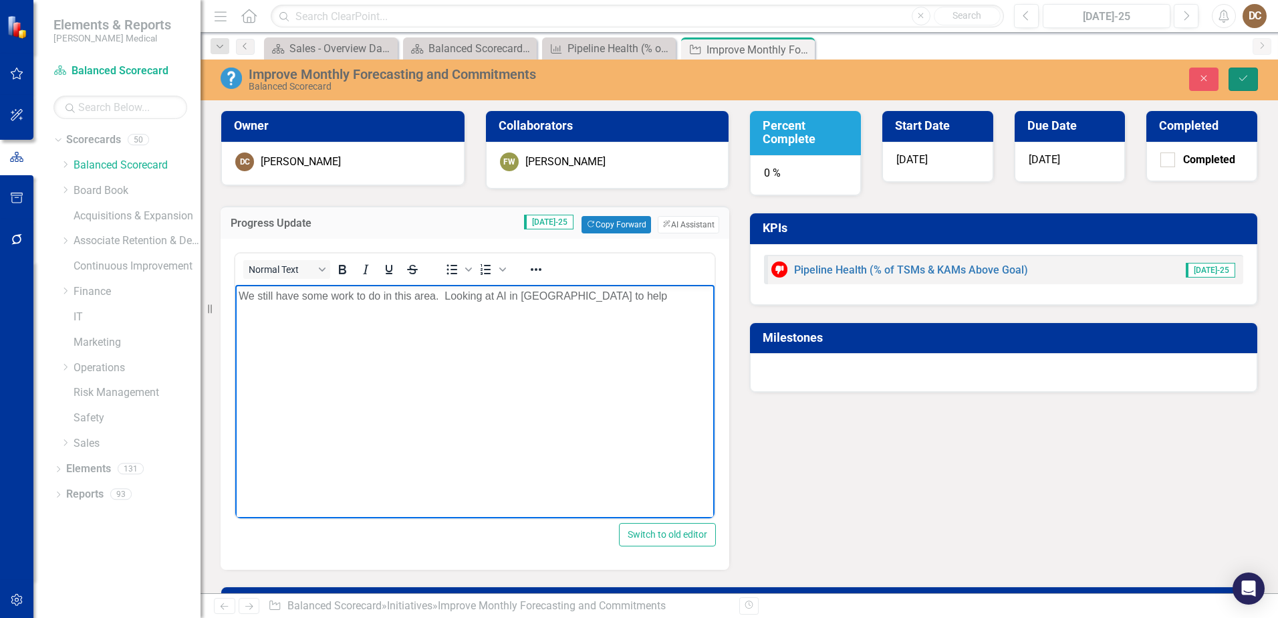
click at [1238, 72] on button "Save" at bounding box center [1243, 79] width 29 height 23
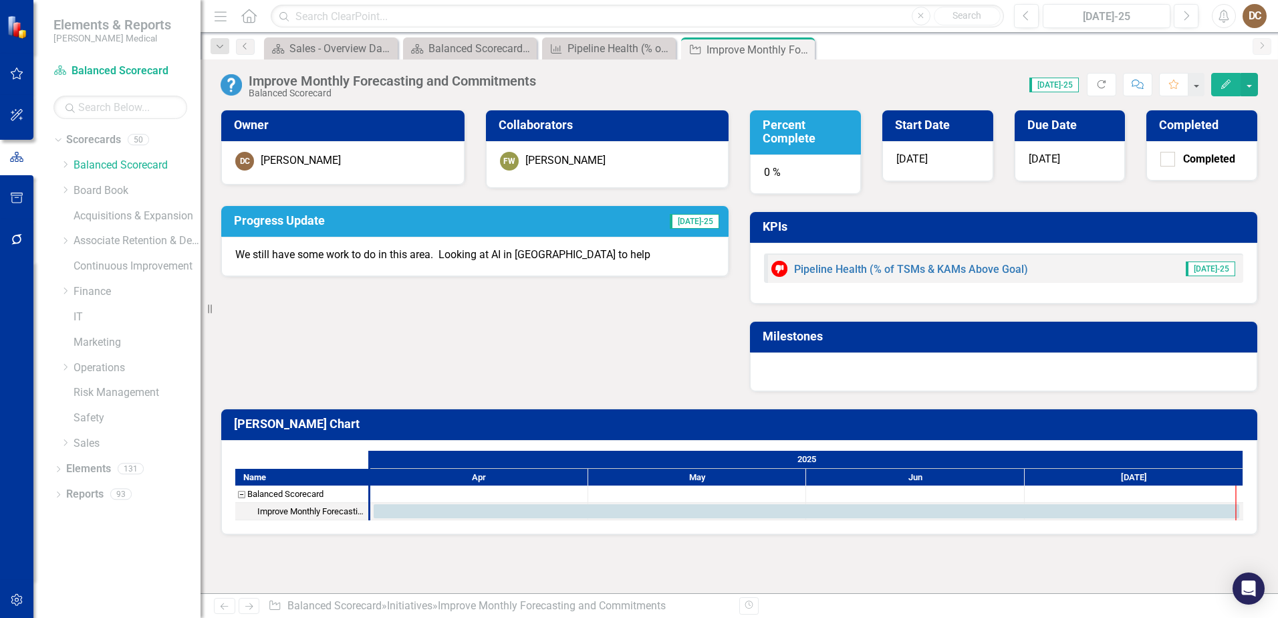
click at [832, 175] on div "0 %" at bounding box center [805, 174] width 111 height 40
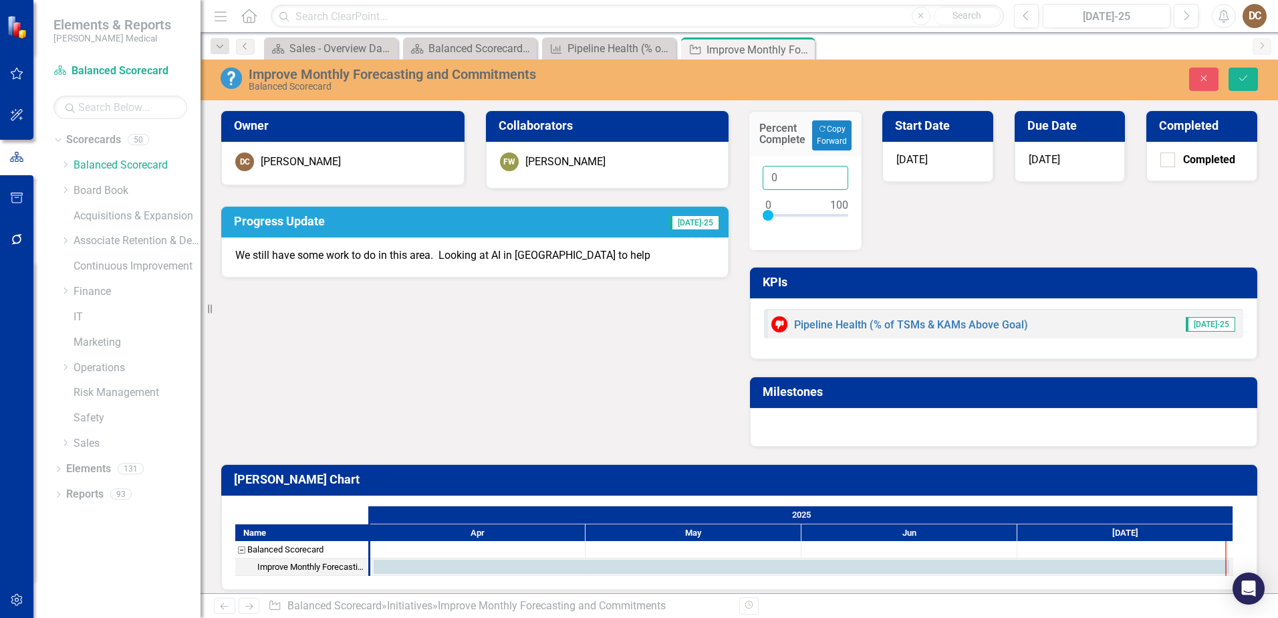
click at [777, 180] on input "0" at bounding box center [806, 178] width 86 height 25
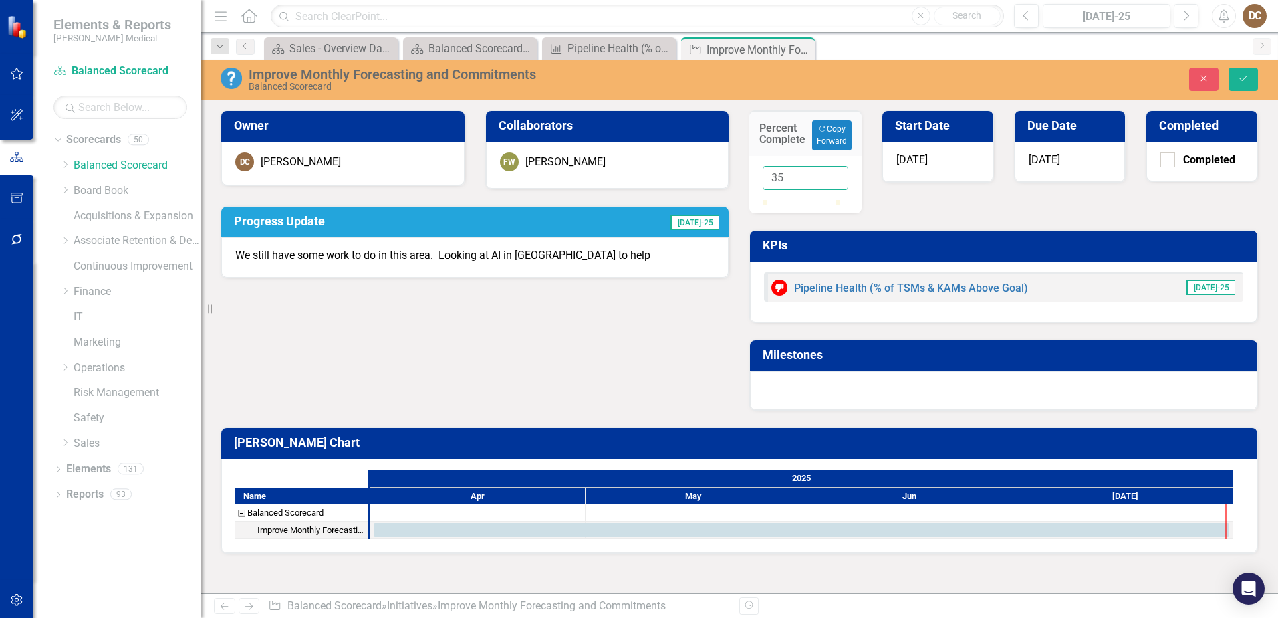
type input "35"
click at [953, 235] on div "Percent Complete Copy Forward Copy Forward 35 Start Date 4/1/25 Due Date 7/31/2…" at bounding box center [1003, 252] width 529 height 317
click at [1235, 78] on button "Save" at bounding box center [1243, 79] width 29 height 23
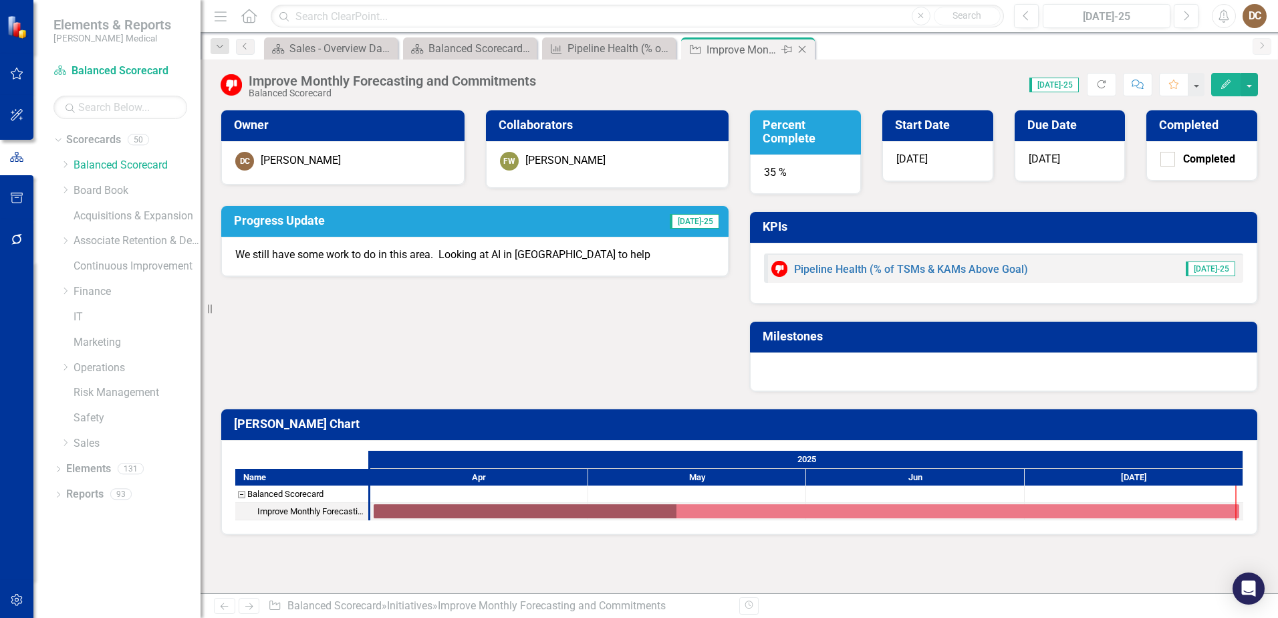
click at [805, 51] on icon "Close" at bounding box center [802, 49] width 13 height 11
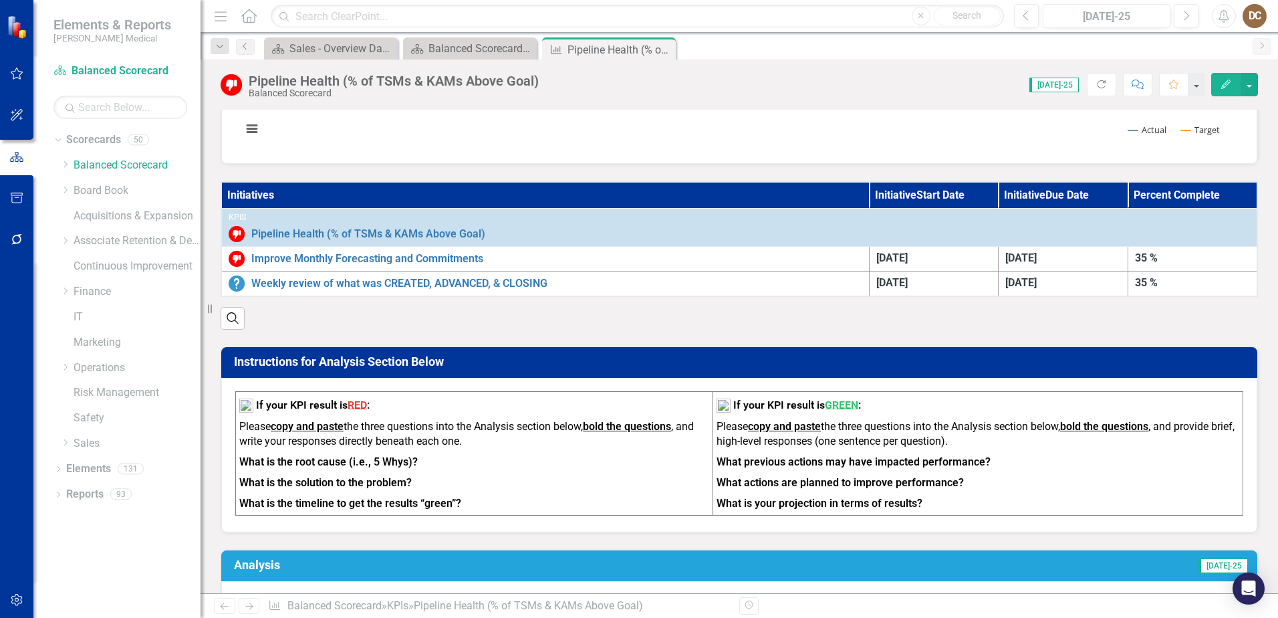
scroll to position [334, 0]
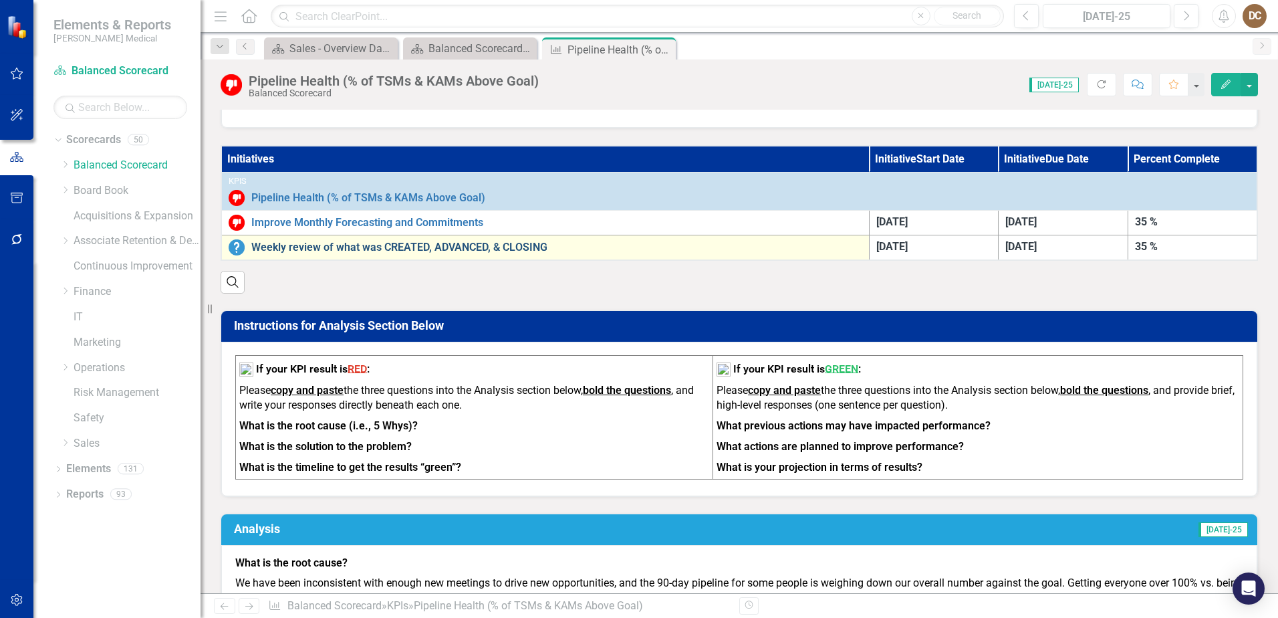
click at [343, 249] on link "Weekly review of what was CREATED, ADVANCED, & CLOSING" at bounding box center [556, 247] width 611 height 12
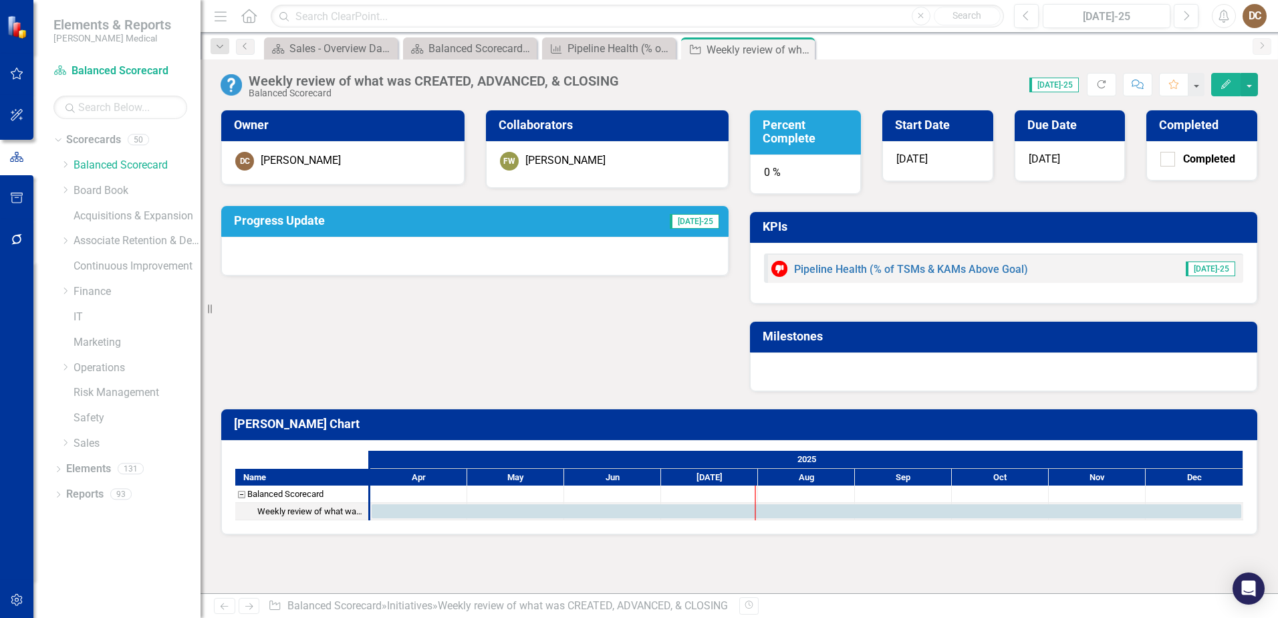
drag, startPoint x: 343, startPoint y: 249, endPoint x: 457, endPoint y: 269, distance: 115.3
click at [457, 269] on div at bounding box center [474, 256] width 507 height 39
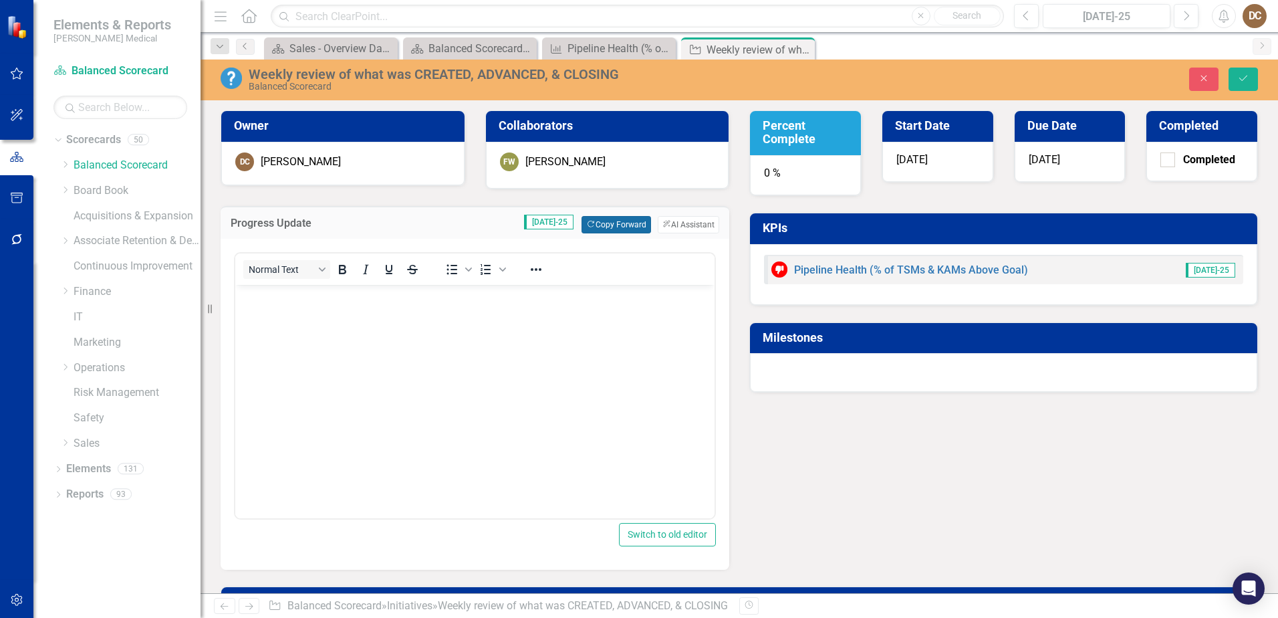
click at [593, 223] on button "Copy Forward Copy Forward" at bounding box center [616, 224] width 69 height 17
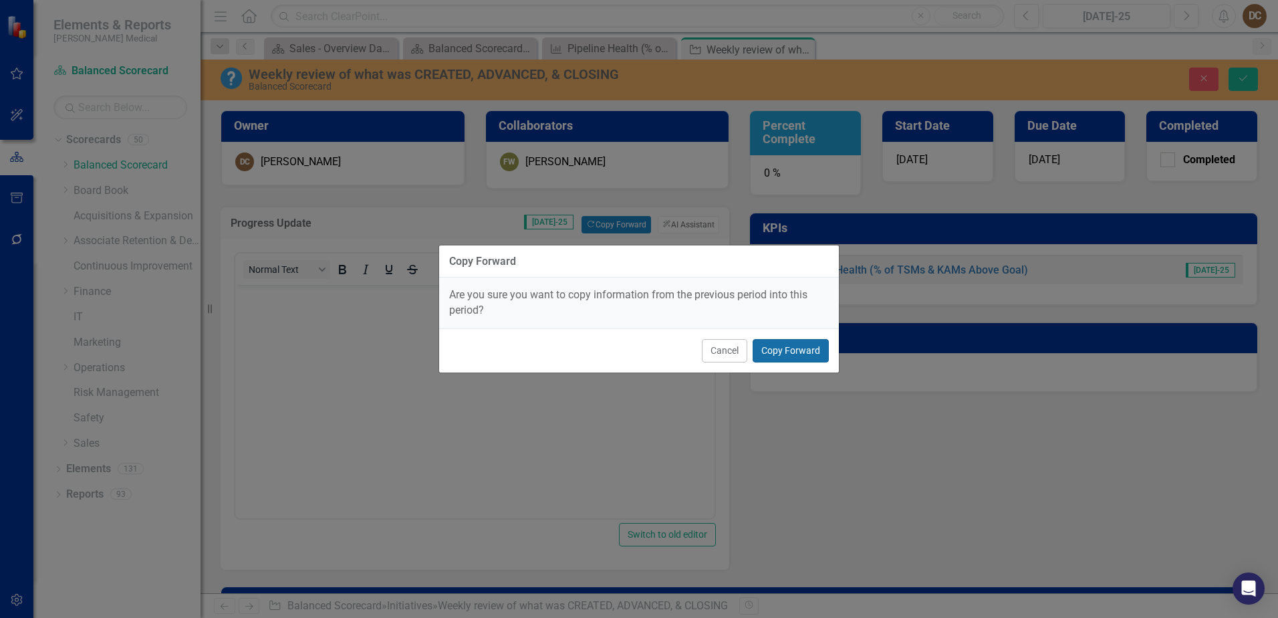
click at [804, 349] on button "Copy Forward" at bounding box center [791, 350] width 76 height 23
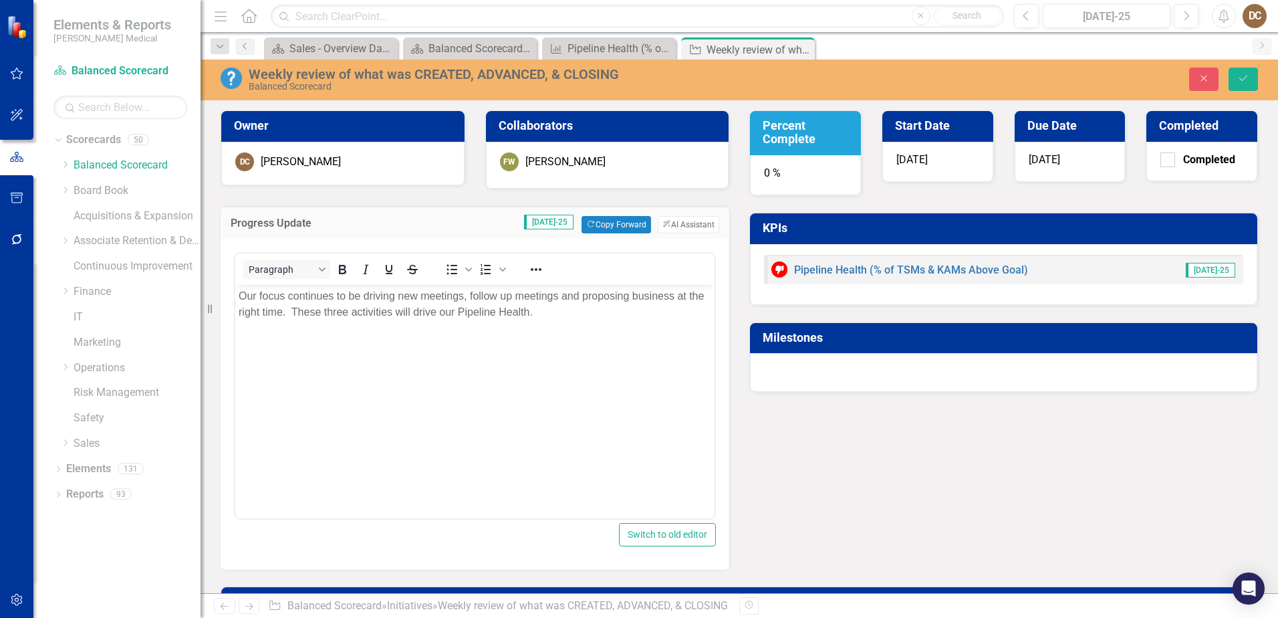
click at [788, 171] on div "0 %" at bounding box center [805, 175] width 111 height 40
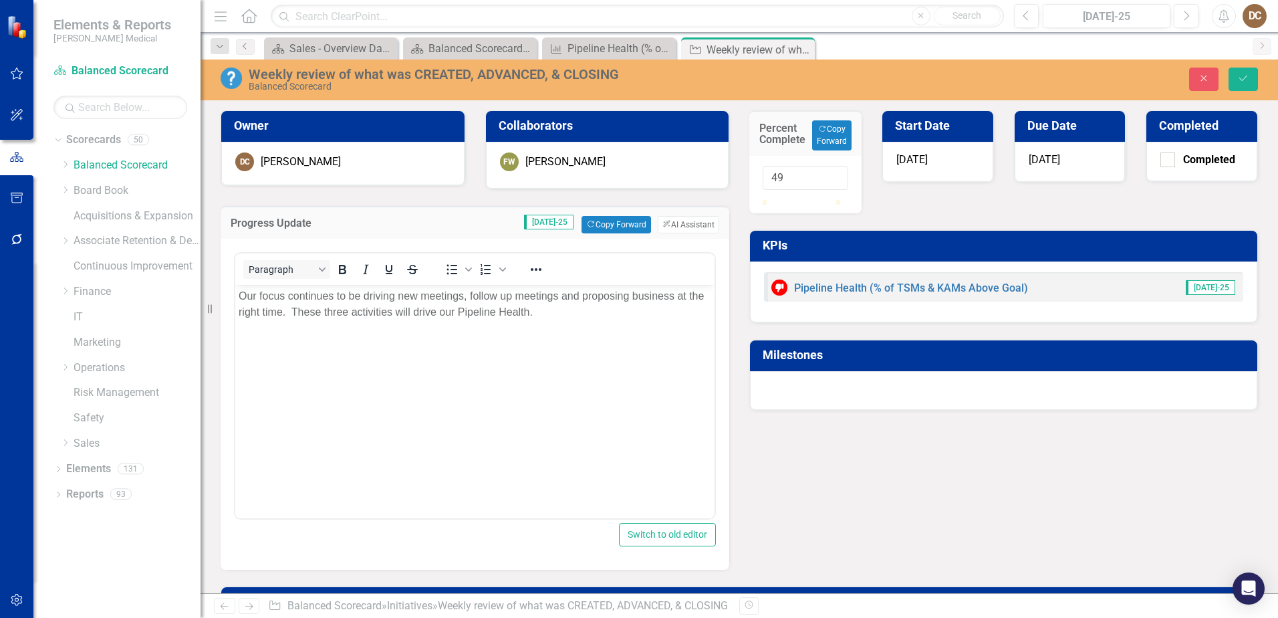
type input "50"
drag, startPoint x: 763, startPoint y: 214, endPoint x: 800, endPoint y: 220, distance: 37.3
click at [800, 200] on div at bounding box center [800, 200] width 0 height 0
click at [1247, 78] on icon "Save" at bounding box center [1243, 78] width 12 height 9
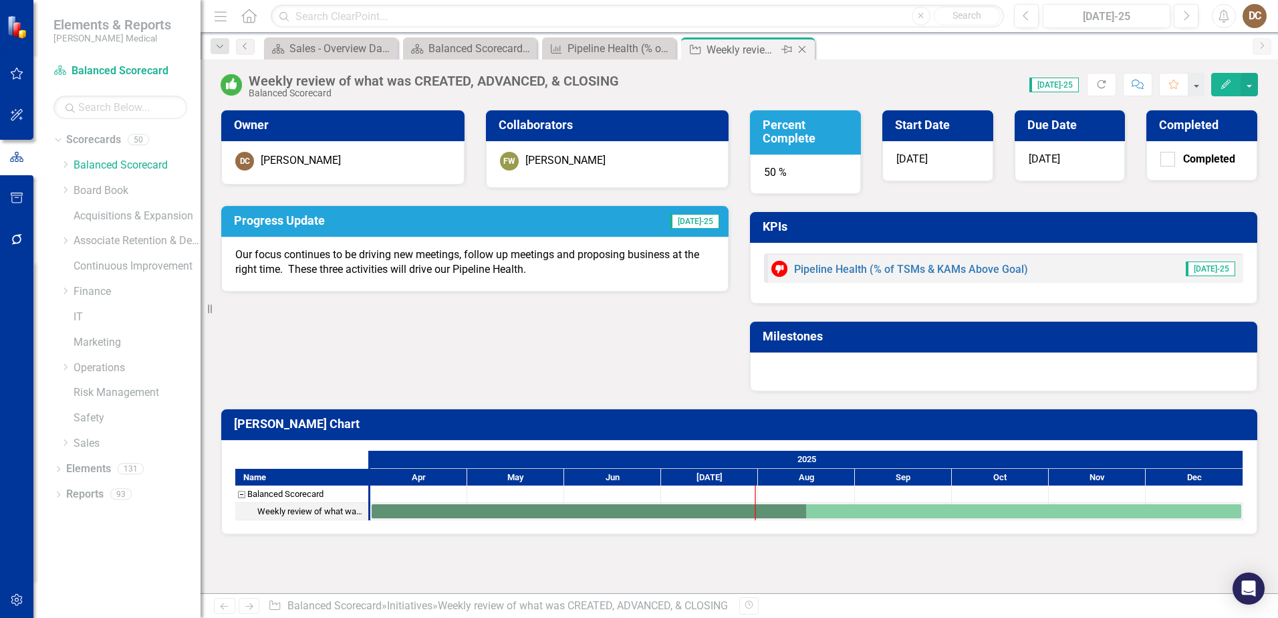
click at [805, 51] on icon "Close" at bounding box center [802, 49] width 13 height 11
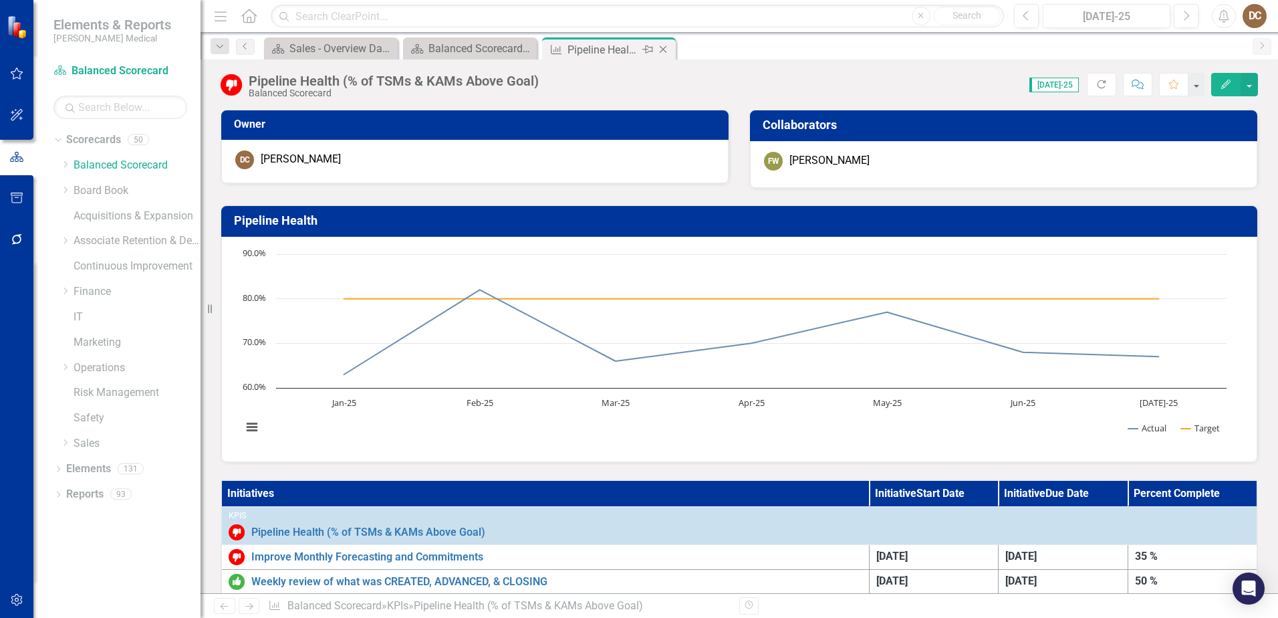
click at [665, 45] on icon "Close" at bounding box center [662, 49] width 13 height 11
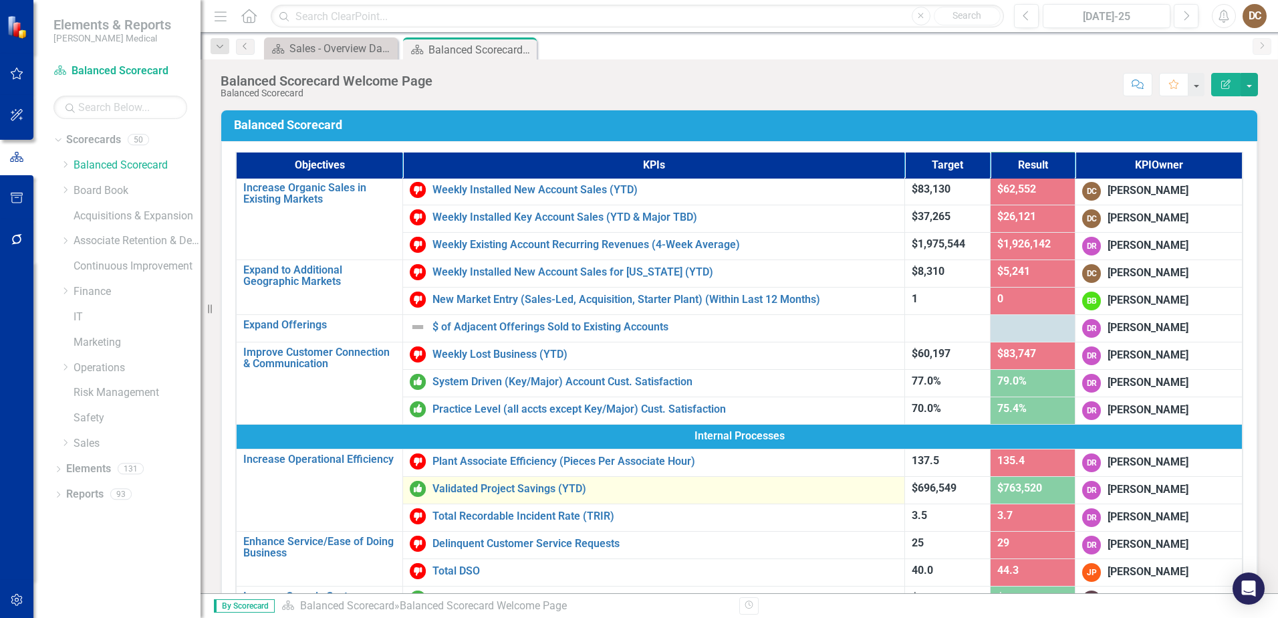
scroll to position [67, 0]
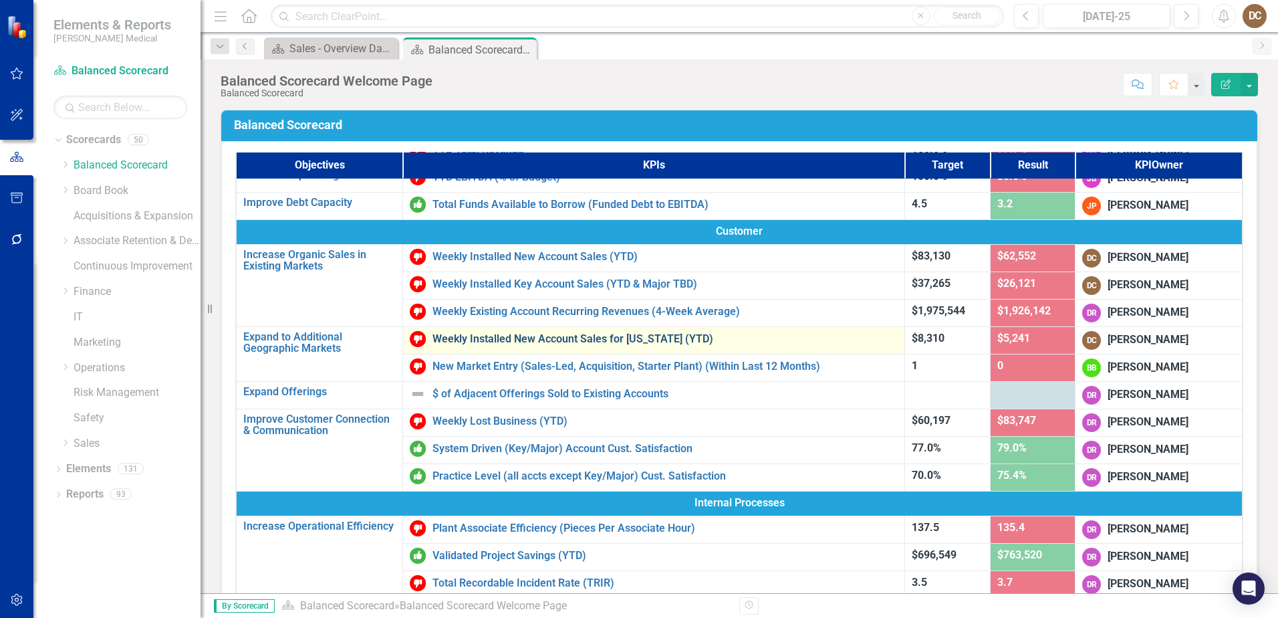
click at [507, 341] on link "Weekly Installed New Account Sales for [US_STATE] (YTD)" at bounding box center [665, 339] width 465 height 12
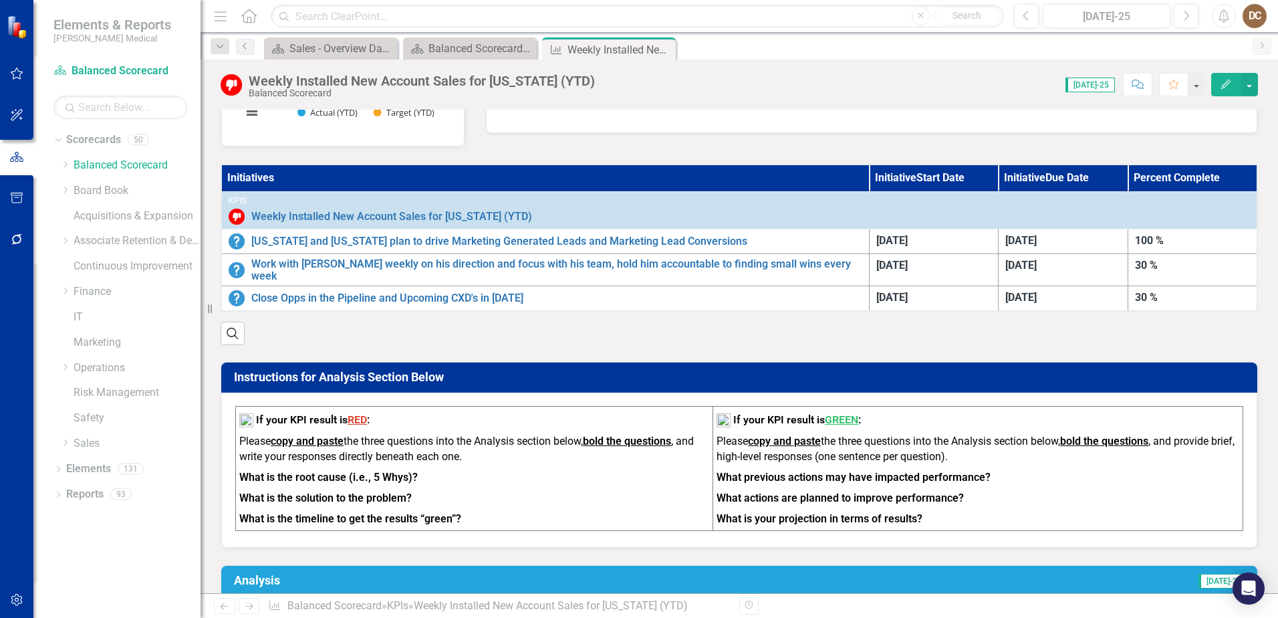
scroll to position [334, 0]
